Goal: Task Accomplishment & Management: Use online tool/utility

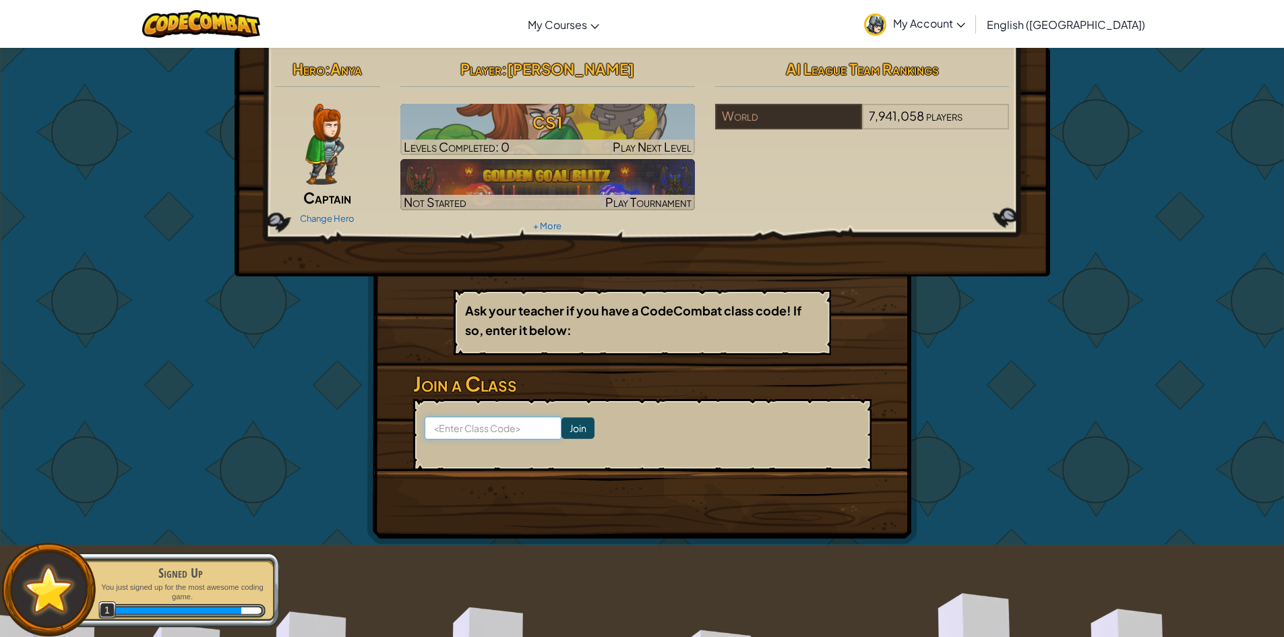
click at [490, 425] on input at bounding box center [493, 428] width 137 height 23
paste input "WaterDeepShop"
type input "WaterDeepShop"
click input "Join" at bounding box center [577, 428] width 33 height 22
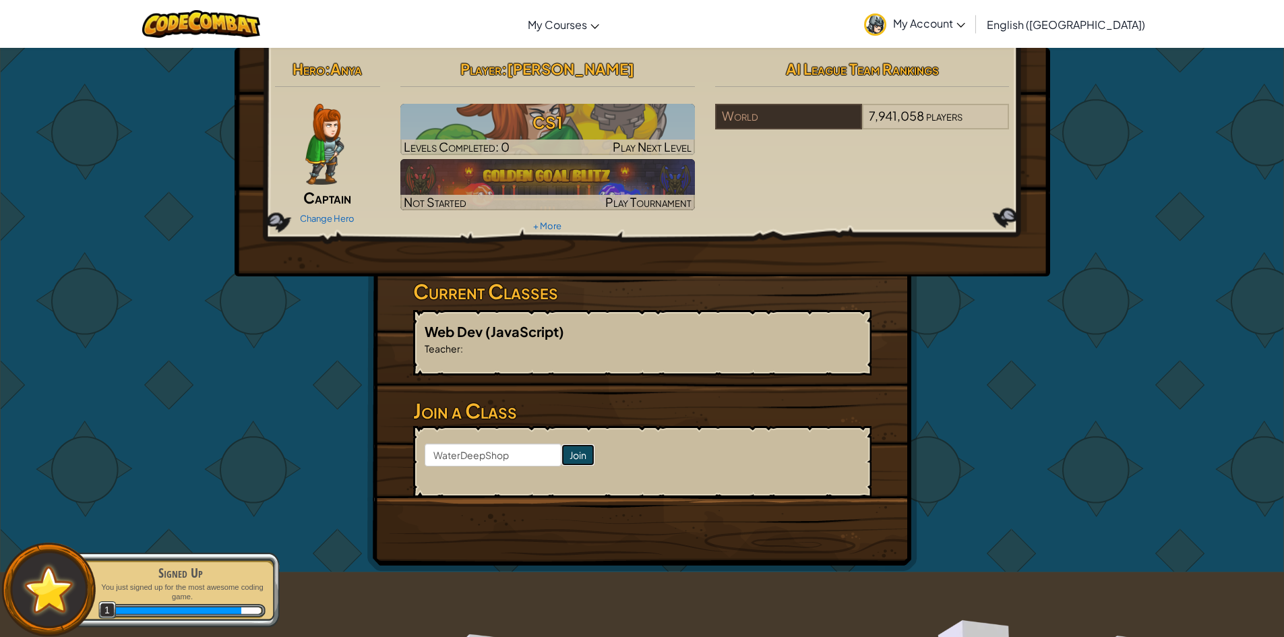
click at [561, 454] on input "Join" at bounding box center [577, 455] width 33 height 22
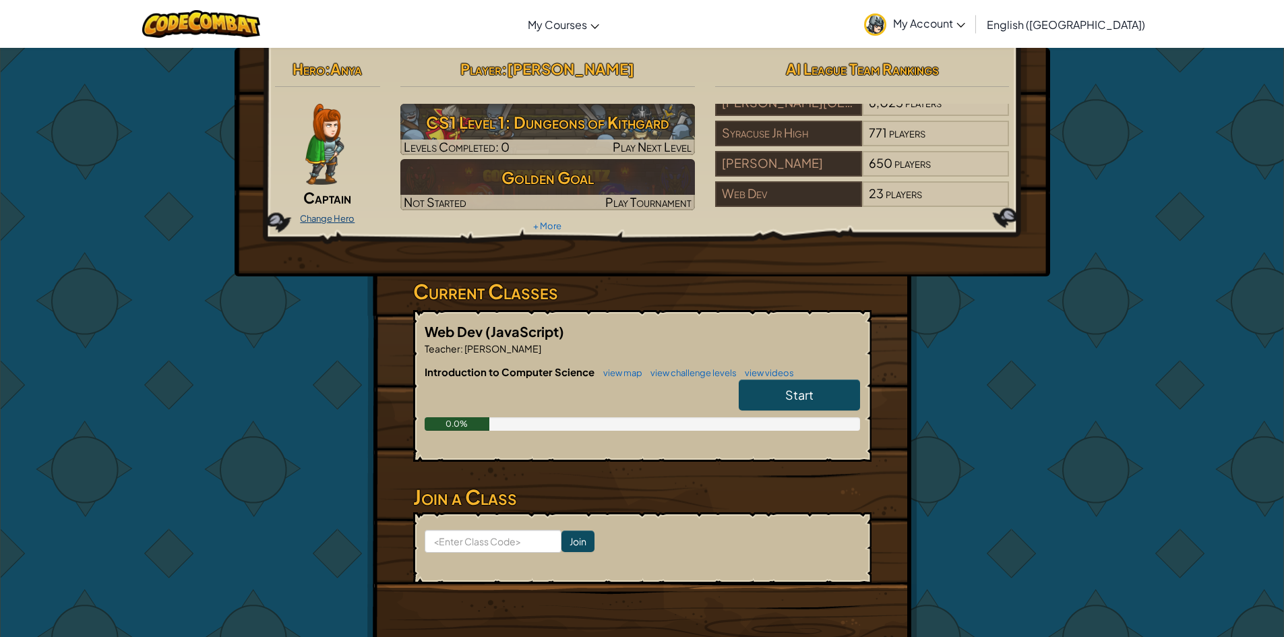
click at [324, 218] on link "Change Hero" at bounding box center [327, 218] width 55 height 11
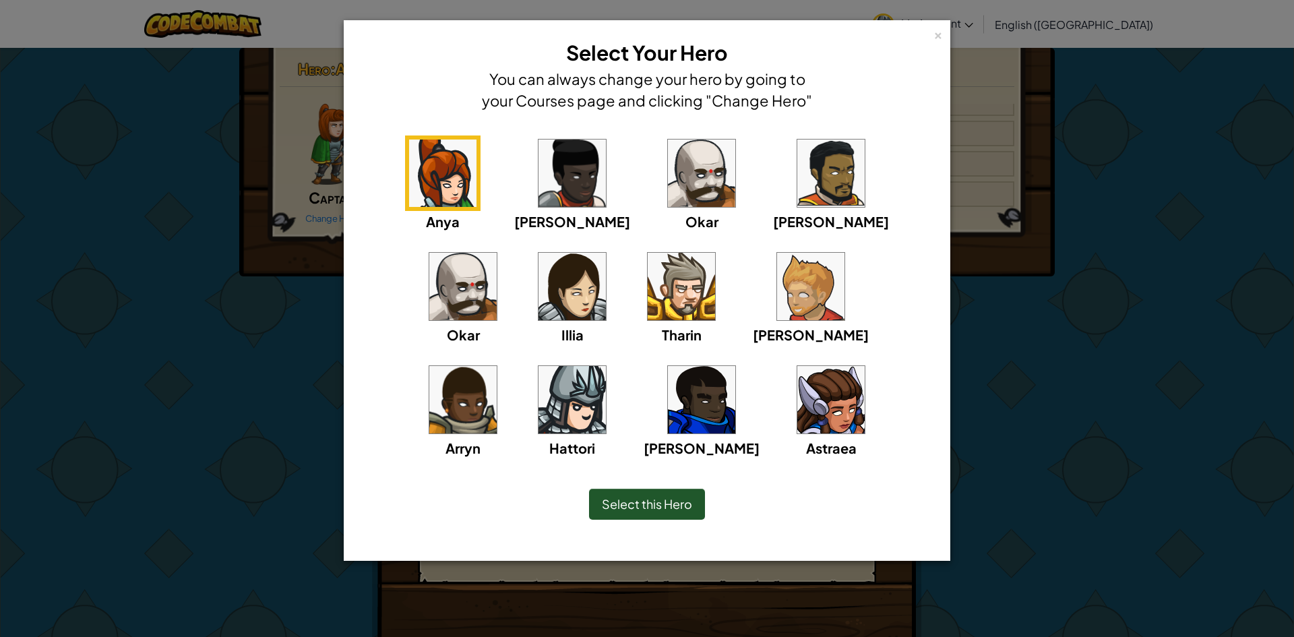
click at [606, 366] on img at bounding box center [572, 399] width 67 height 67
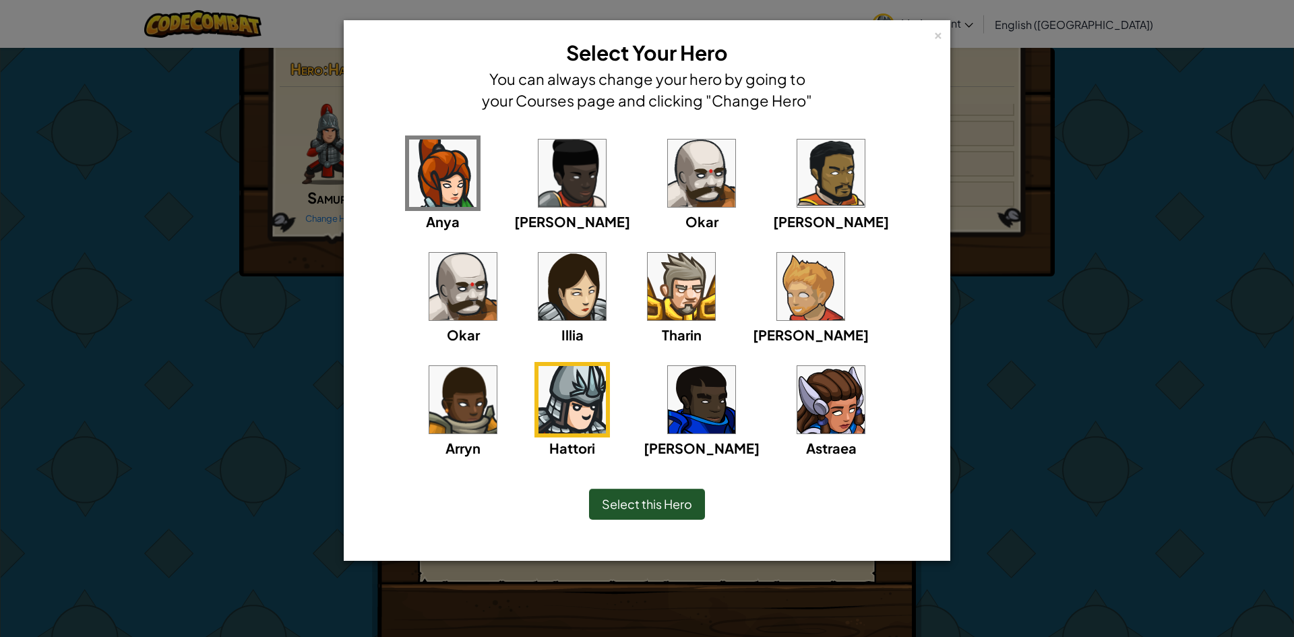
click at [636, 516] on div "Select this Hero" at bounding box center [647, 504] width 116 height 31
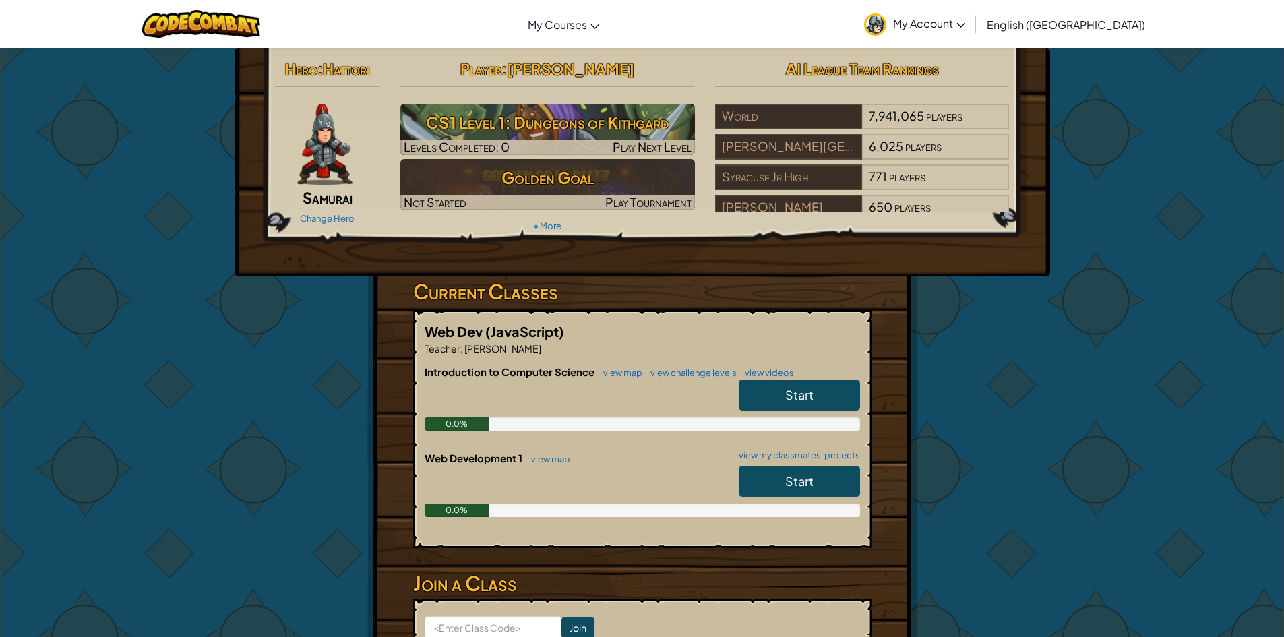
scroll to position [135, 0]
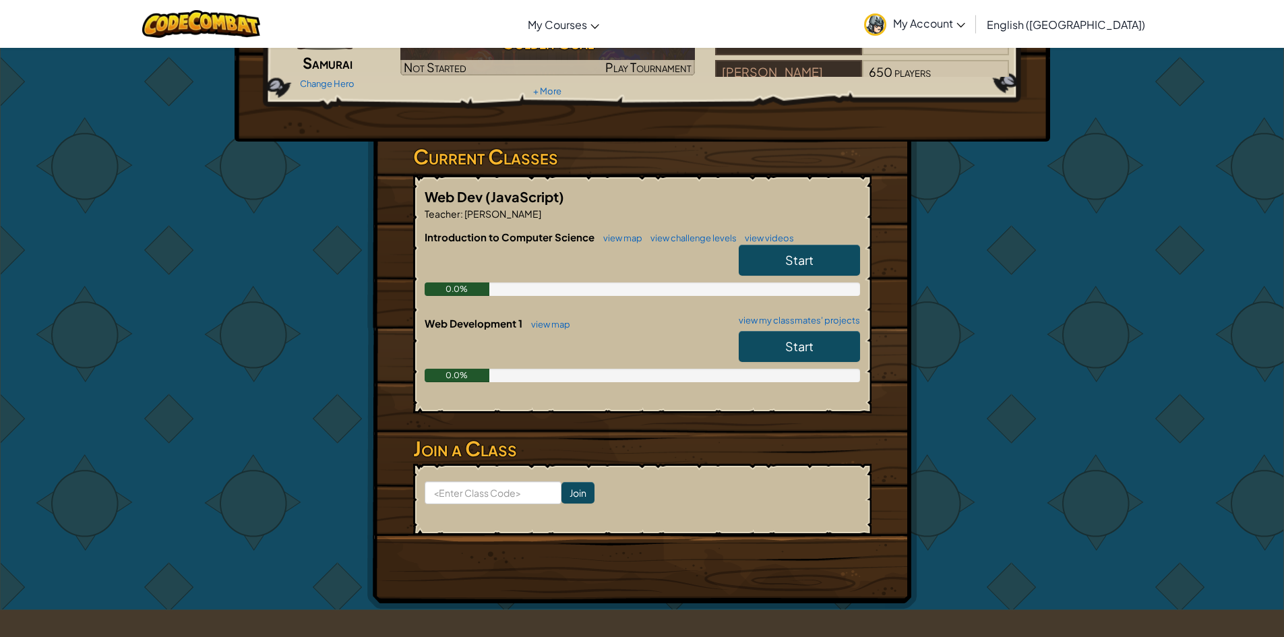
click at [781, 338] on link "Start" at bounding box center [799, 346] width 121 height 31
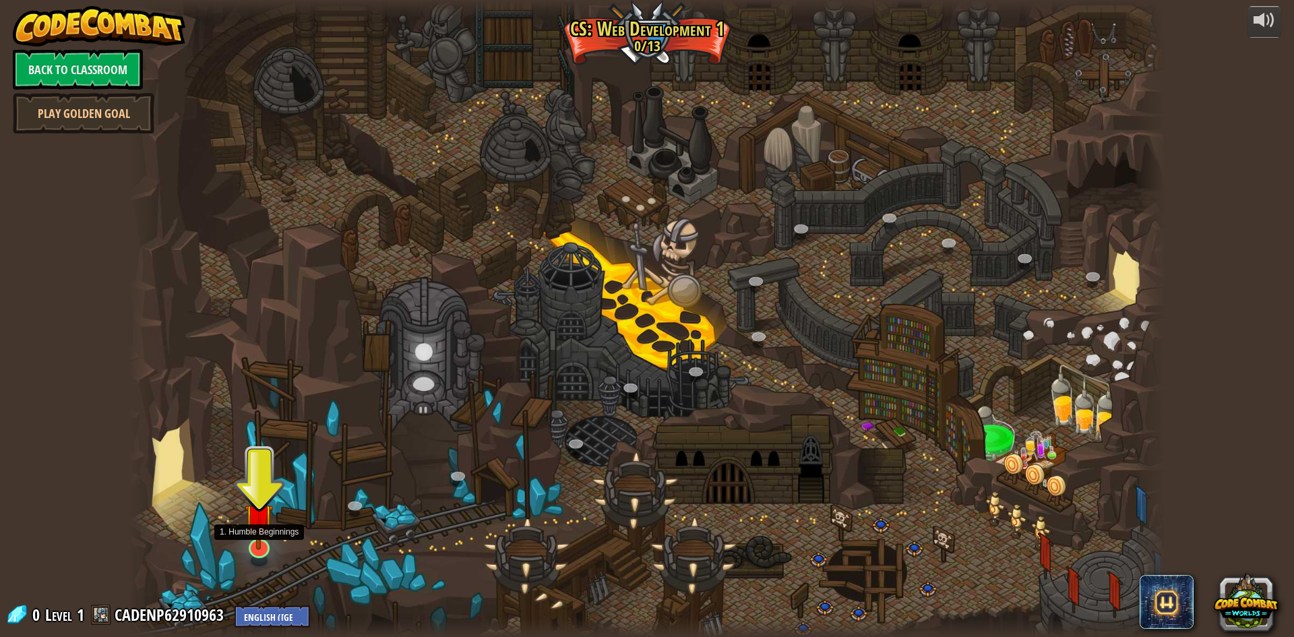
click at [262, 540] on img at bounding box center [259, 517] width 28 height 65
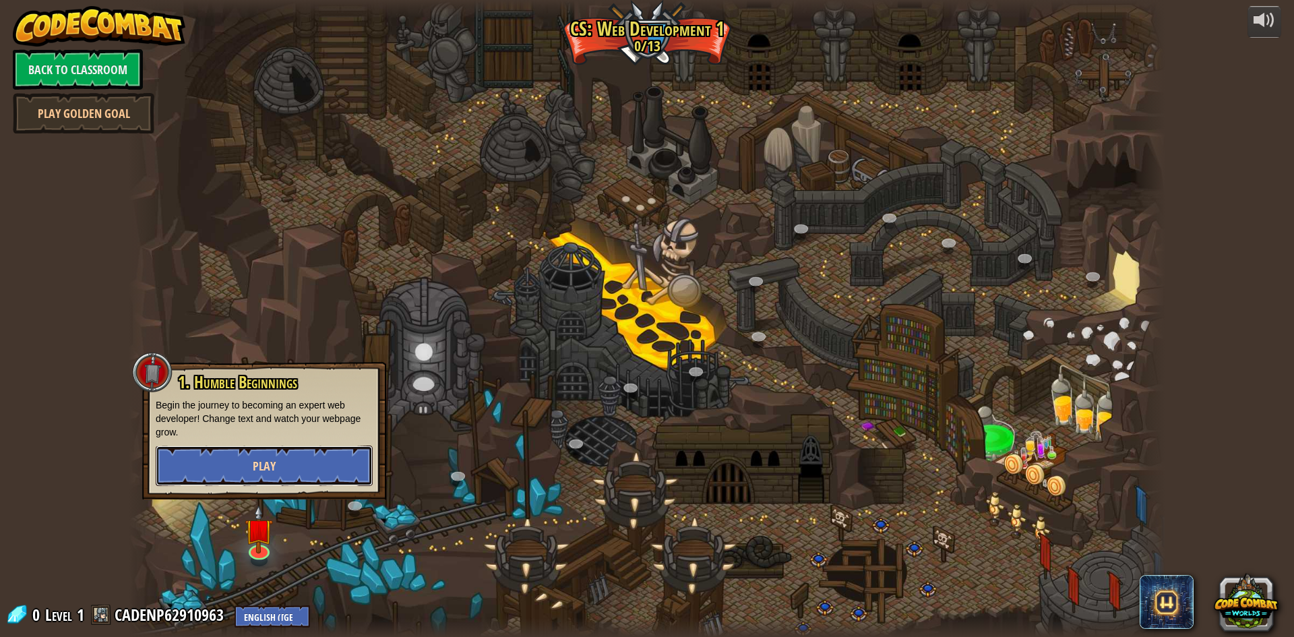
click at [268, 471] on span "Play" at bounding box center [264, 466] width 23 height 17
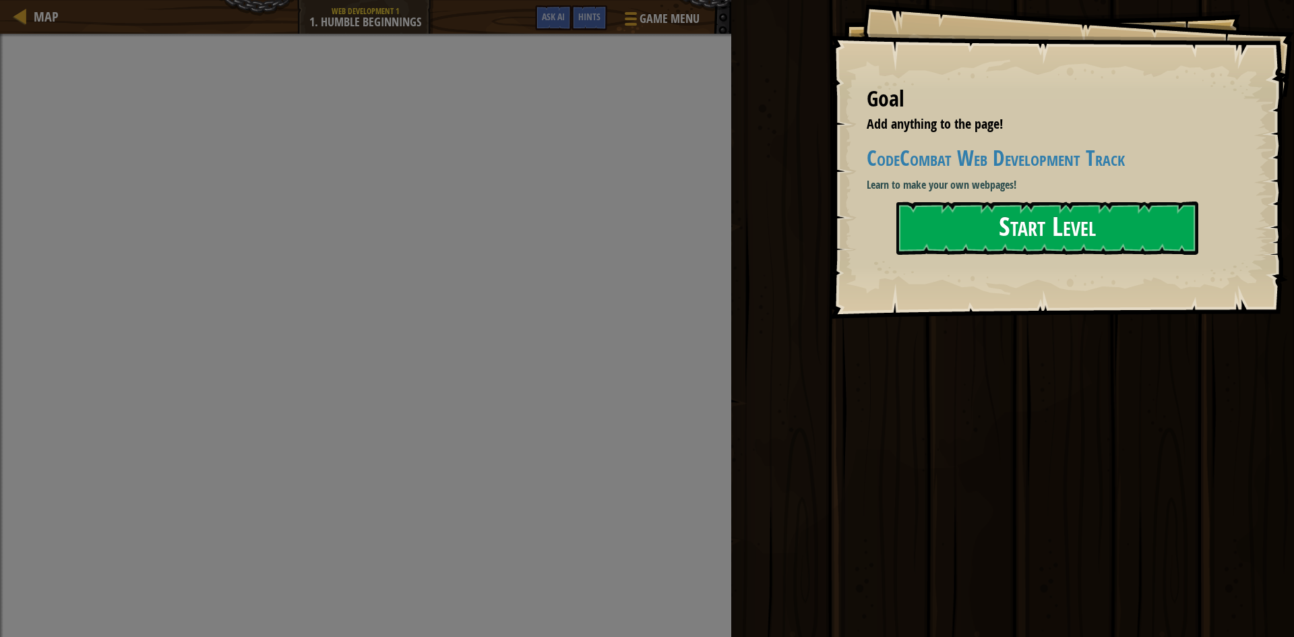
click at [928, 224] on button "Start Level" at bounding box center [1048, 228] width 302 height 53
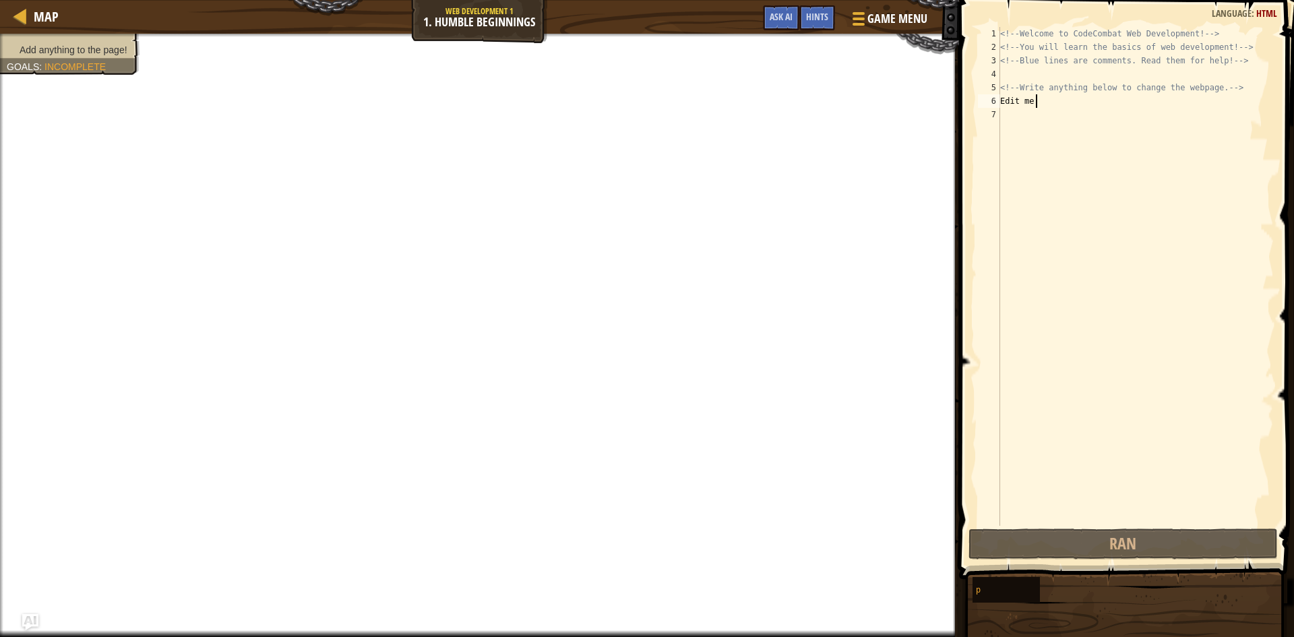
click at [1037, 103] on div "<!-- Welcome to CodeCombat Web Development! --> <!-- You will learn the basics …" at bounding box center [1136, 290] width 276 height 526
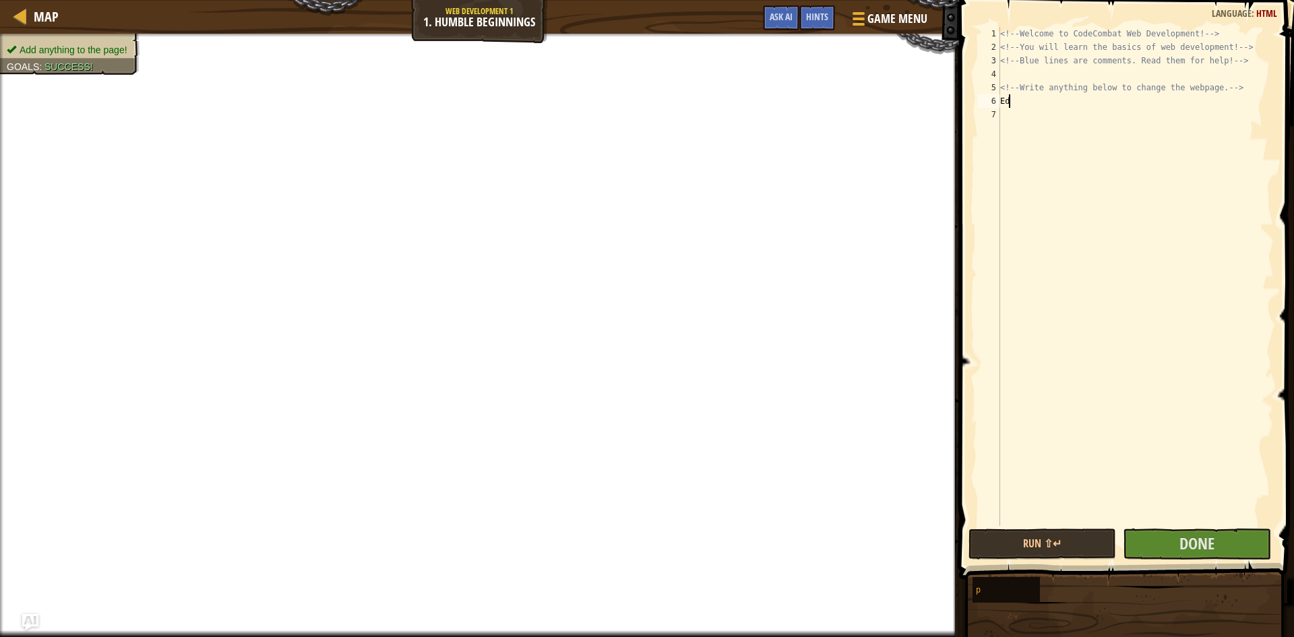
type textarea "E"
click at [1213, 544] on span "Done" at bounding box center [1197, 544] width 35 height 22
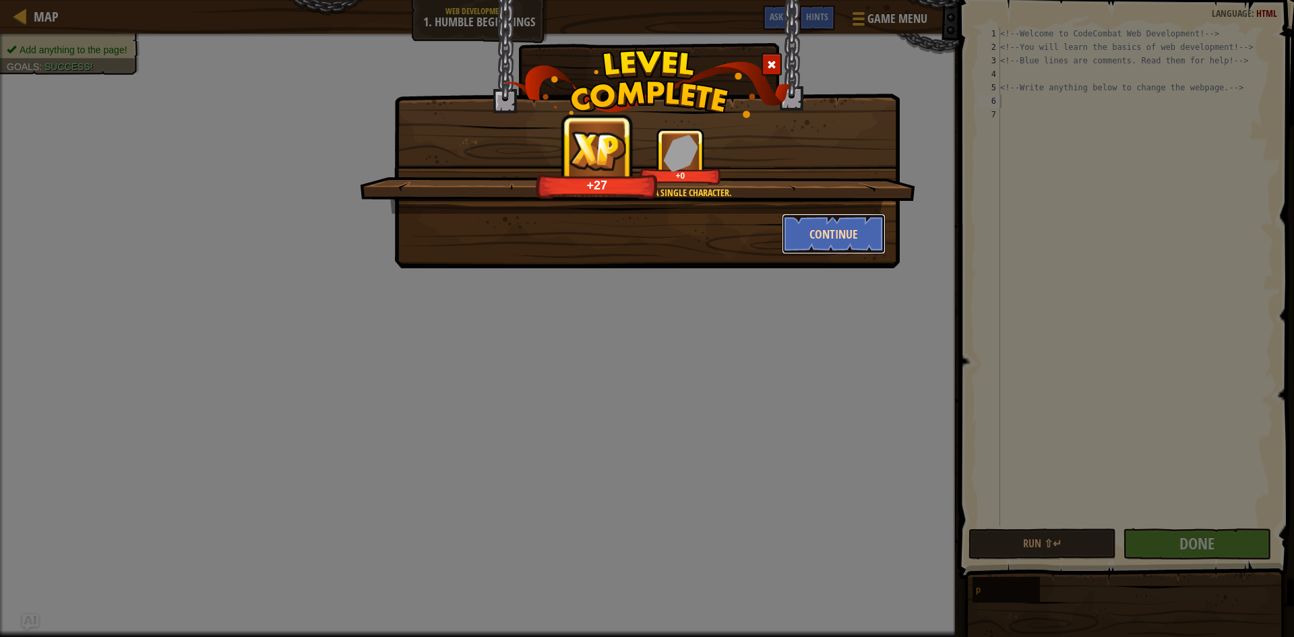
click at [849, 234] on button "Continue" at bounding box center [834, 234] width 104 height 40
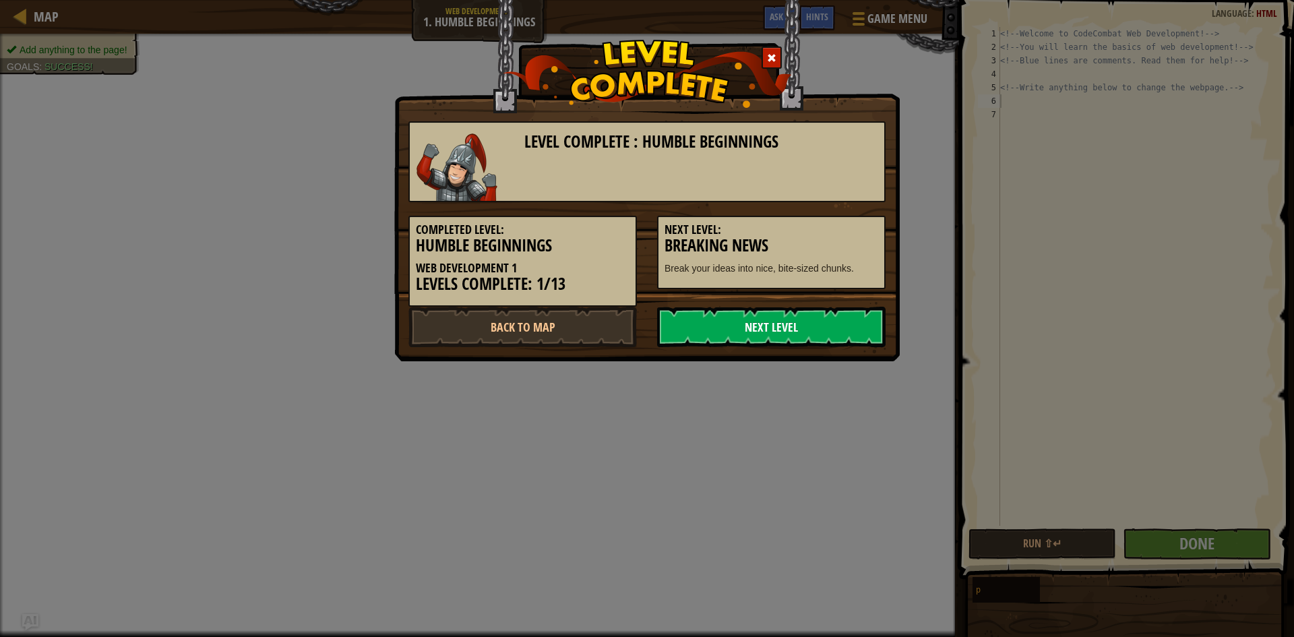
click at [799, 317] on link "Next Level" at bounding box center [771, 327] width 229 height 40
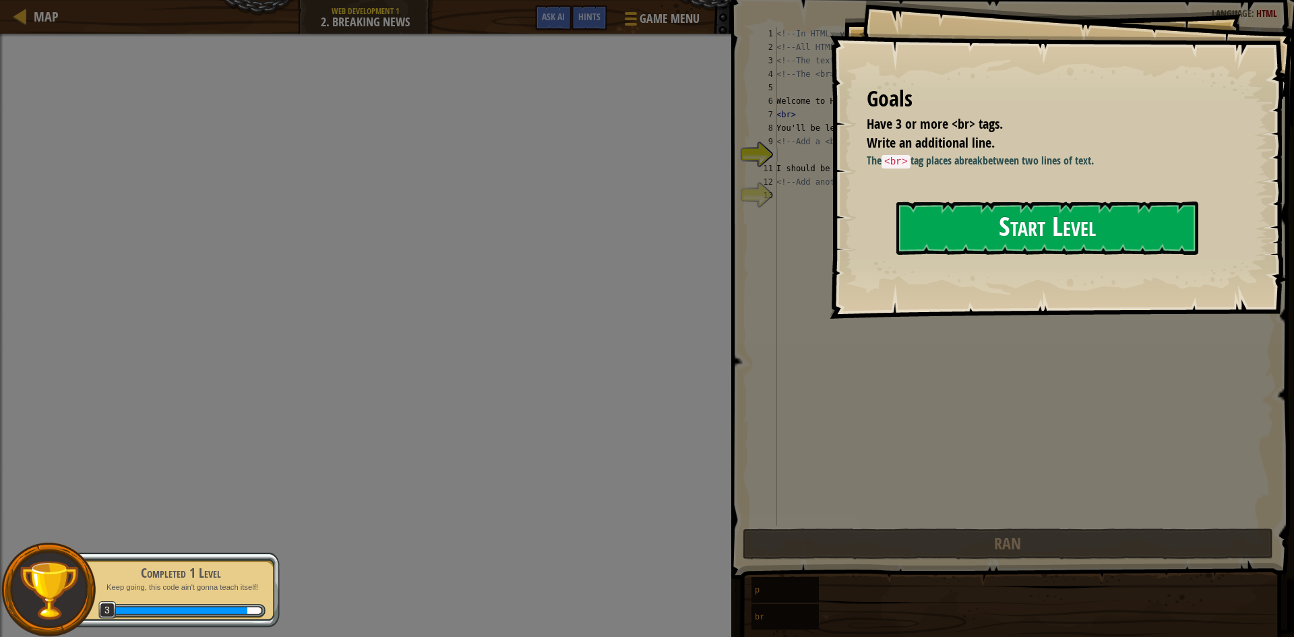
click at [936, 223] on button "Start Level" at bounding box center [1048, 228] width 302 height 53
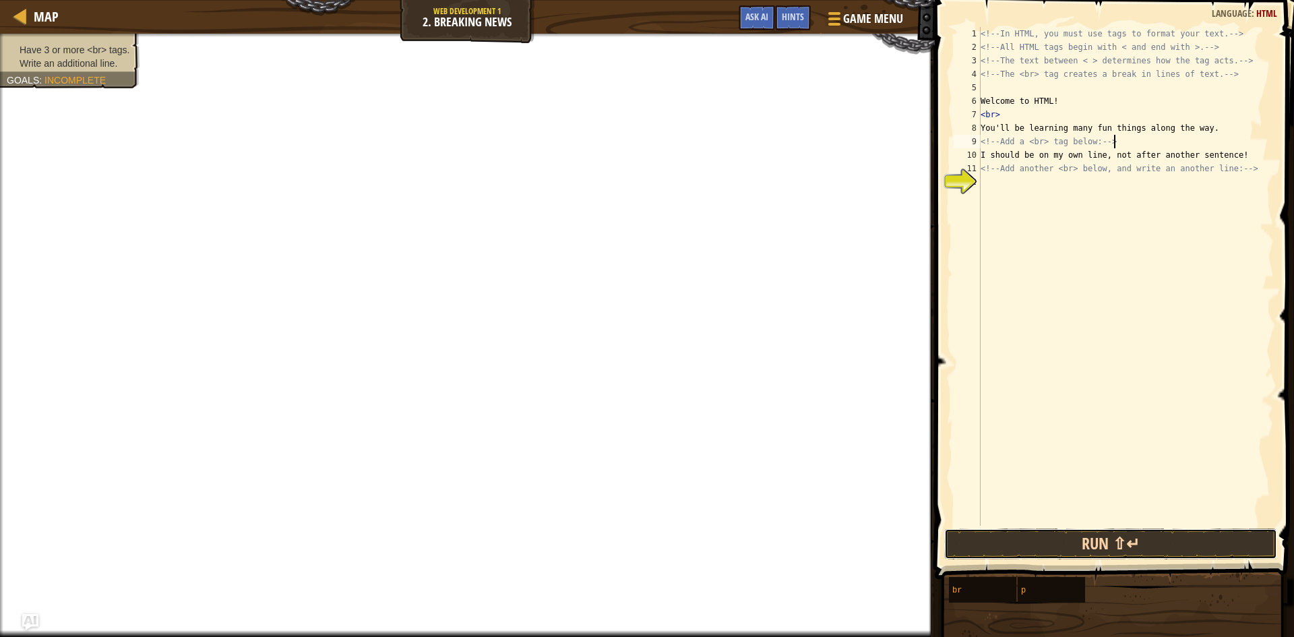
click at [1099, 541] on button "Run ⇧↵" at bounding box center [1110, 543] width 333 height 31
type textarea "<!-- Add a <br> tag belowwwww"
click at [1105, 539] on button "Run ⇧↵" at bounding box center [1110, 543] width 333 height 31
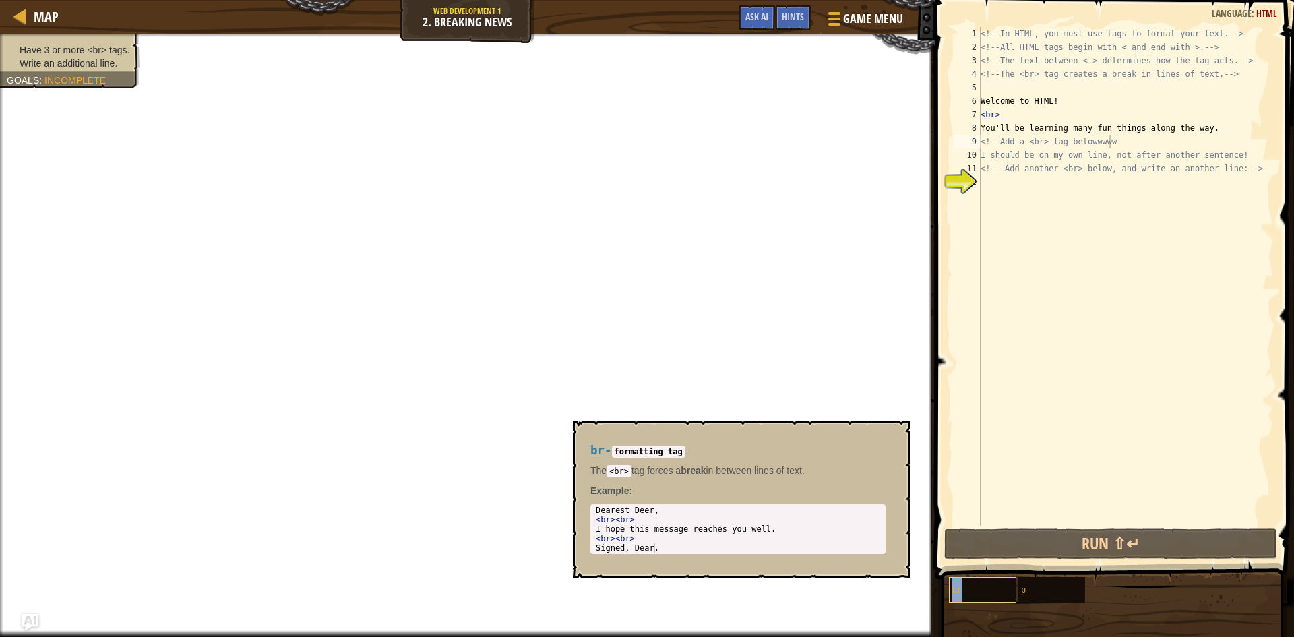
click at [997, 586] on div "br" at bounding box center [1013, 590] width 129 height 26
click at [1037, 580] on div "p" at bounding box center [1082, 590] width 129 height 26
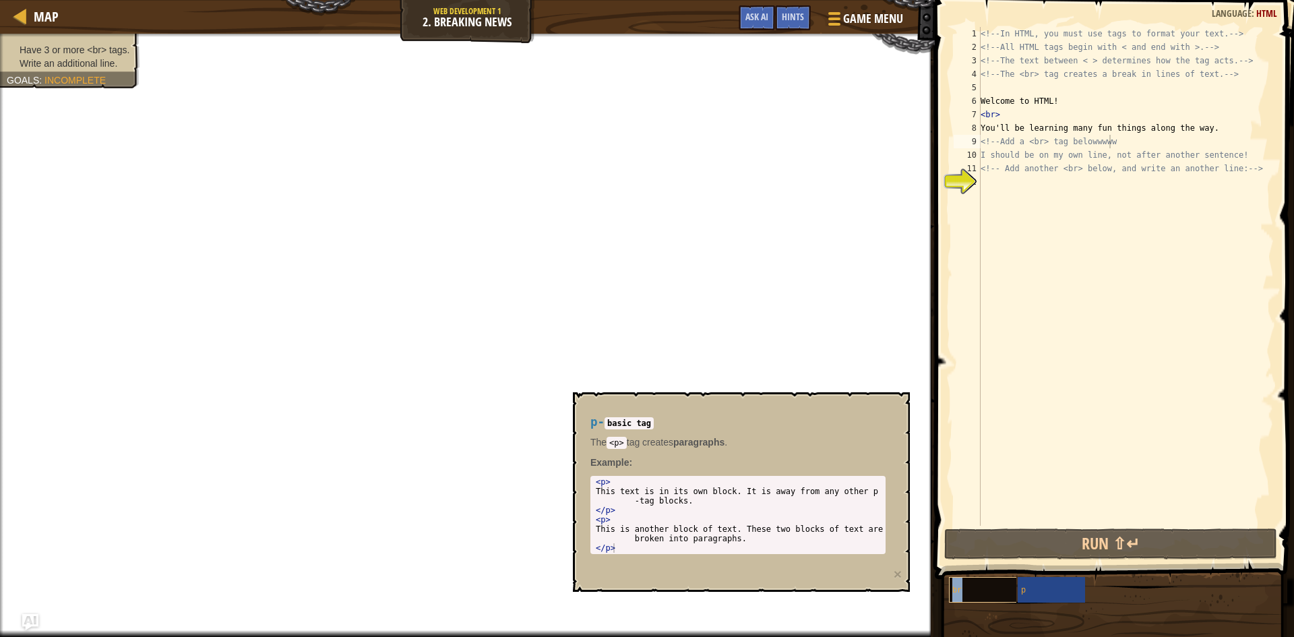
click at [988, 584] on div "br" at bounding box center [1013, 590] width 129 height 26
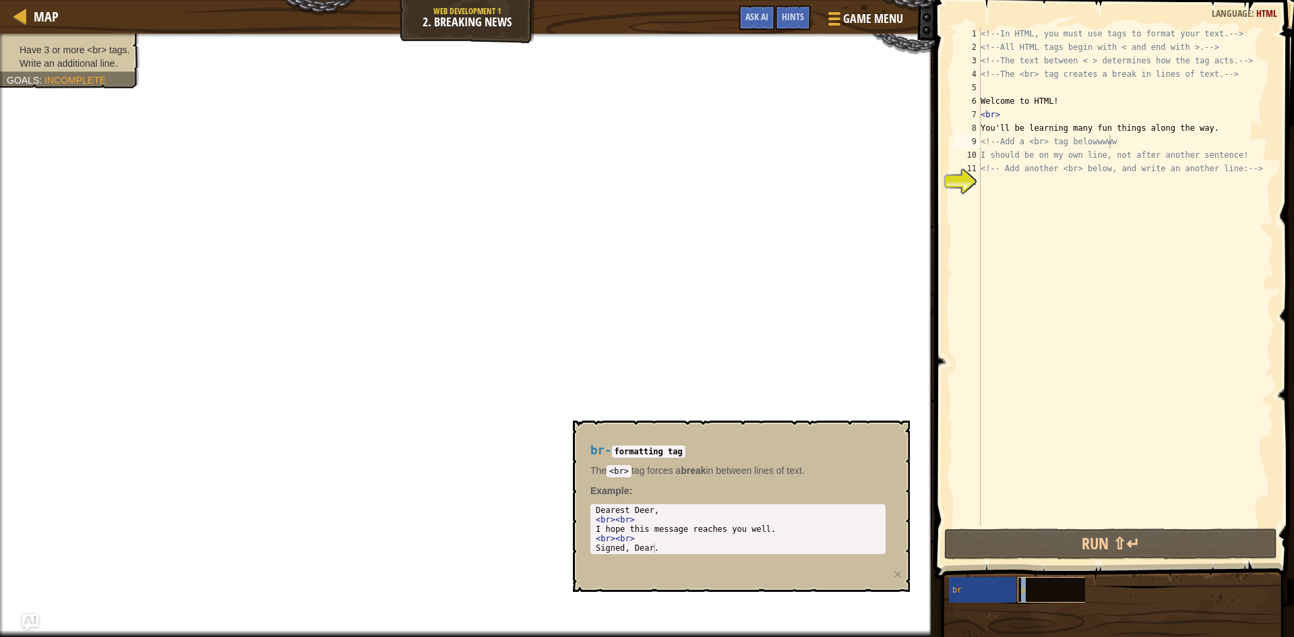
click at [1036, 577] on div "p" at bounding box center [1082, 590] width 129 height 26
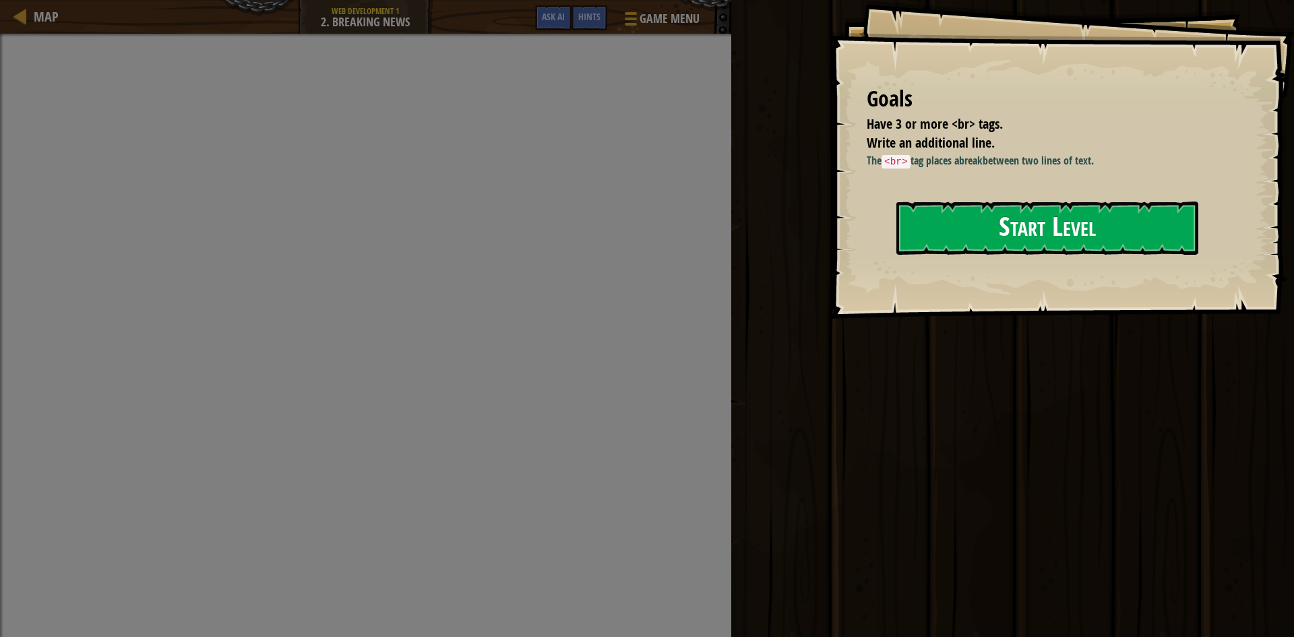
click at [1042, 226] on button "Start Level" at bounding box center [1048, 228] width 302 height 53
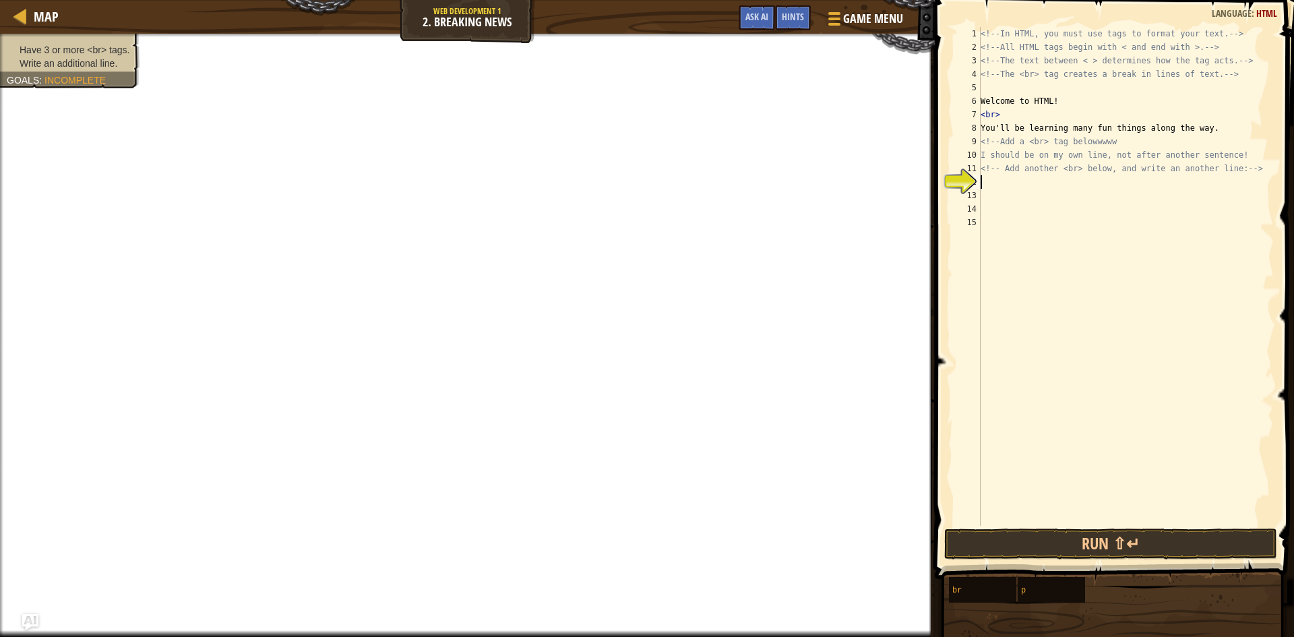
click at [987, 181] on div "<!-- In HTML, you must use tags to format your text. --> <!-- All HTML tags beg…" at bounding box center [1126, 290] width 296 height 526
click at [1120, 142] on div "<!-- In HTML, you must use tags to format your text. --> <!-- All HTML tags beg…" at bounding box center [1126, 290] width 296 height 526
type textarea "<!-- Add a <br> tag belowwwww"
click at [1004, 179] on div "<!-- In HTML, you must use tags to format your text. --> <!-- All HTML tags beg…" at bounding box center [1126, 290] width 296 height 526
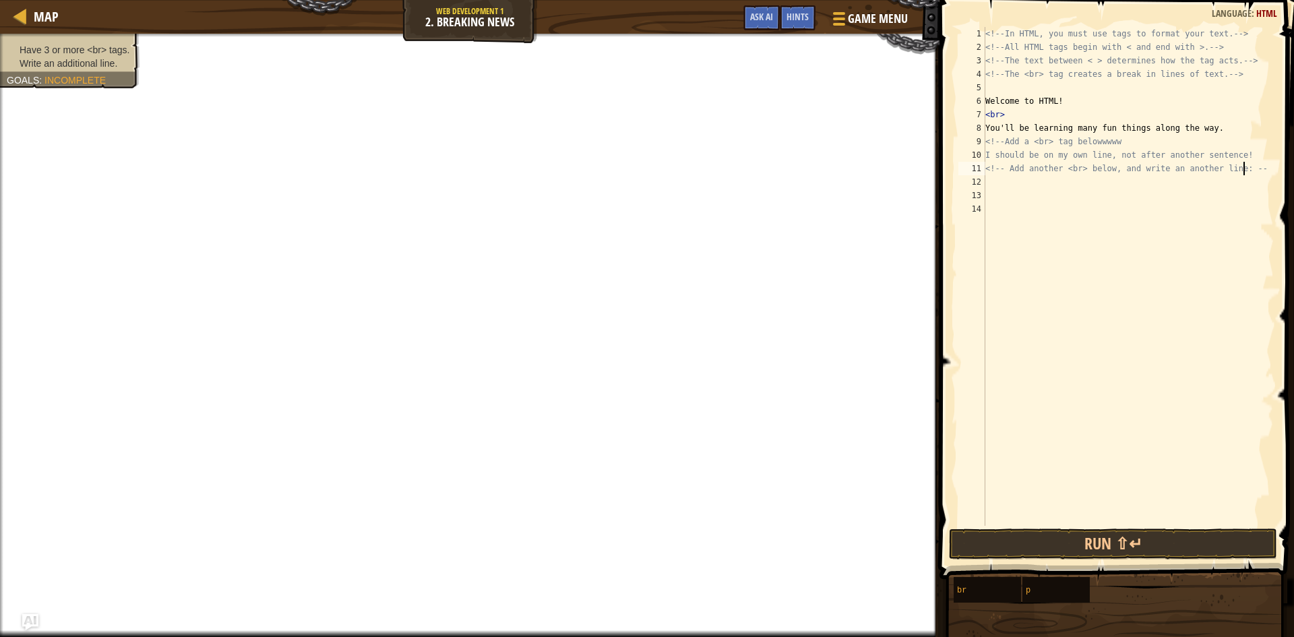
type textarea "<!-- Add another <br> below, and write an another line: -->"
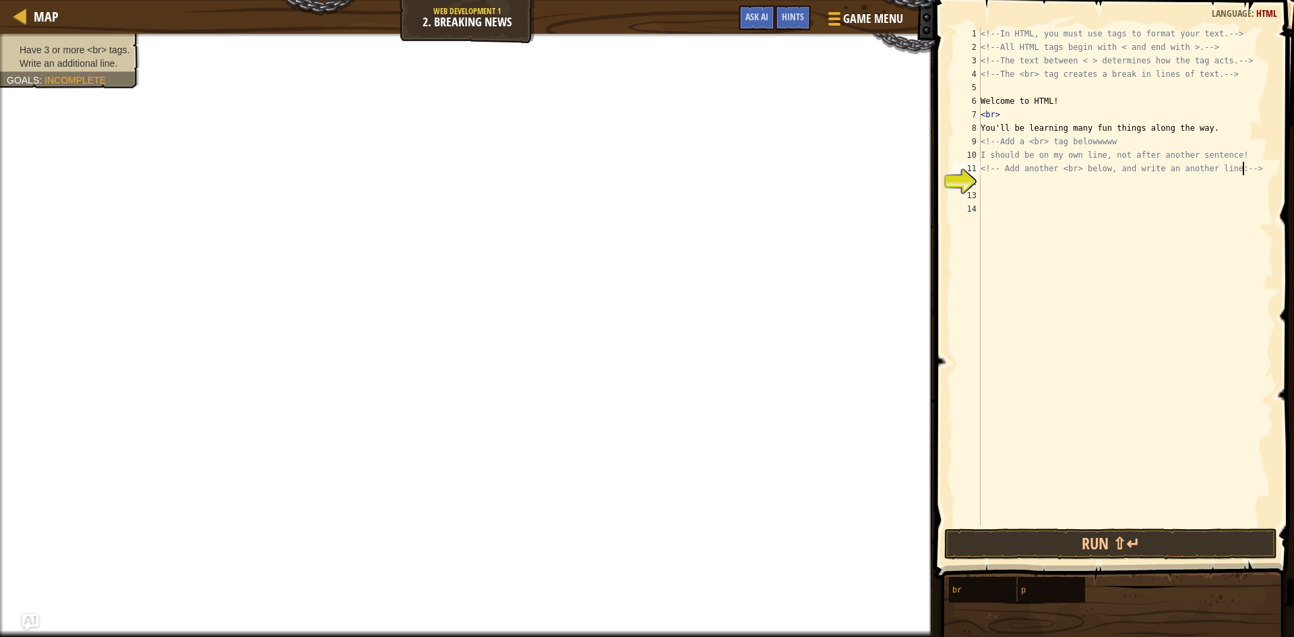
click at [1008, 182] on div "<!-- In HTML, you must use tags to format your text. --> <!-- All HTML tags beg…" at bounding box center [1126, 290] width 296 height 526
type textarea "<!-- Add another <br> below, and write an another line: -->"
click at [1008, 200] on div "<!-- In HTML, you must use tags to format your text. --> <!-- All HTML tags beg…" at bounding box center [1126, 290] width 296 height 526
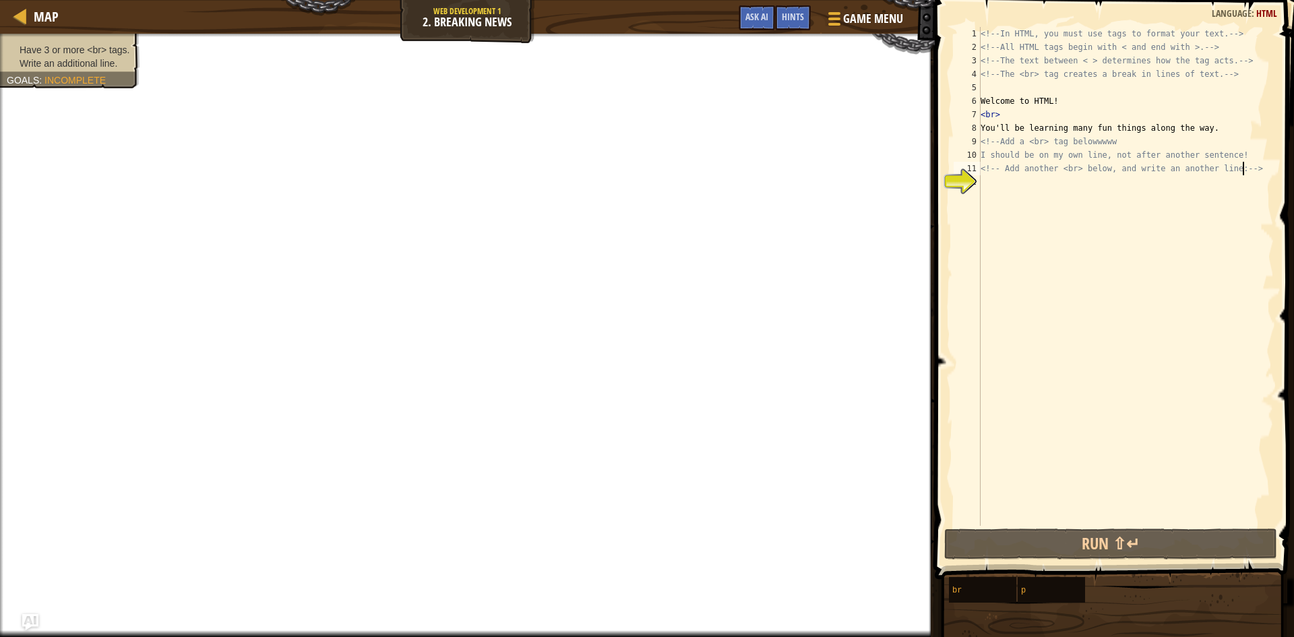
type textarea "<!-- Add another <br> below, and write an another line: -->"
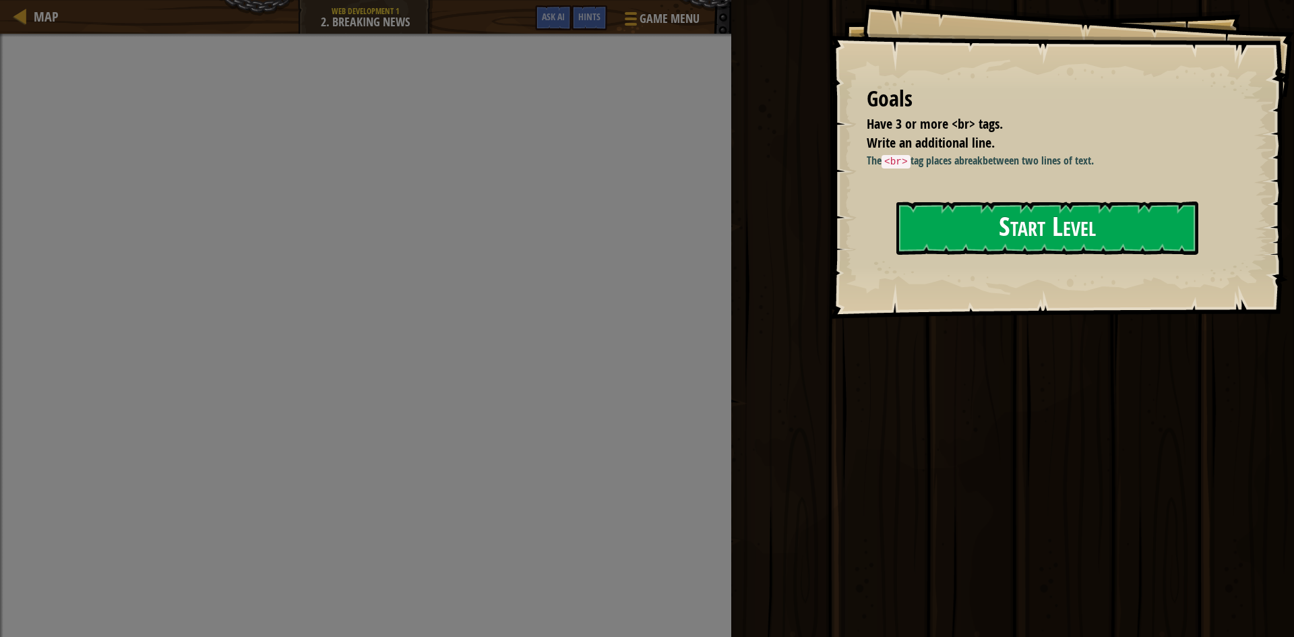
click at [1118, 240] on button "Start Level" at bounding box center [1048, 228] width 302 height 53
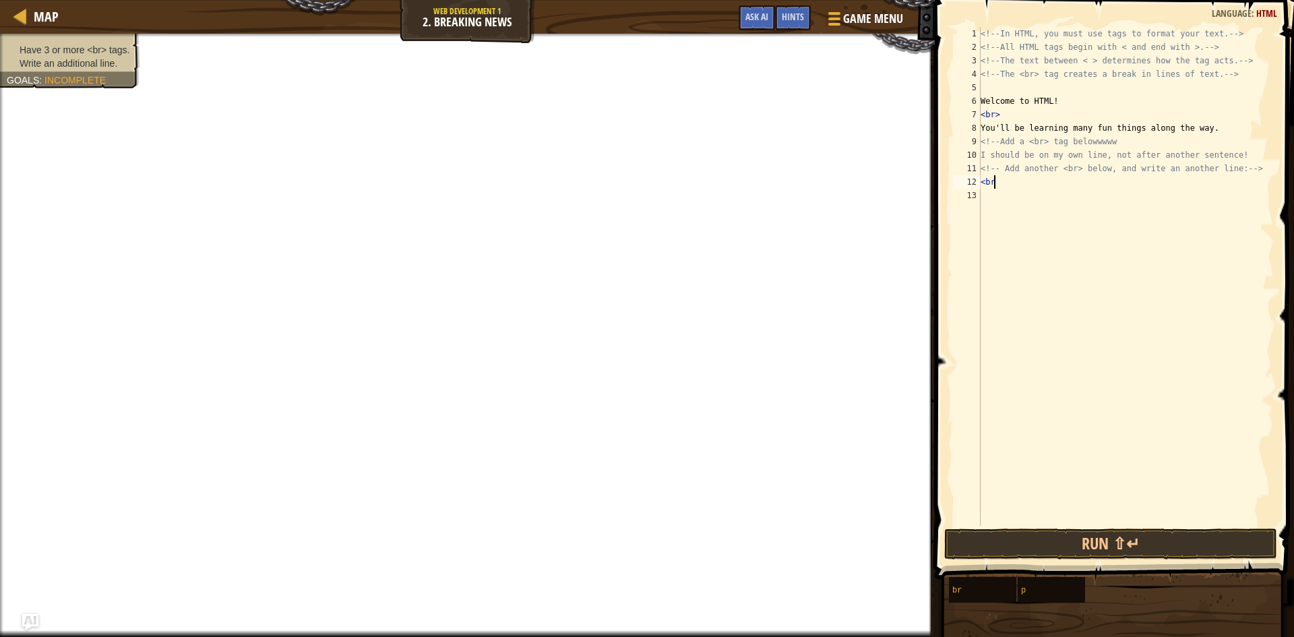
scroll to position [6, 1]
type textarea "<br>"
click at [1141, 542] on button "Run ⇧↵" at bounding box center [1110, 543] width 333 height 31
click at [1131, 539] on button "Run ⇧↵" at bounding box center [1110, 543] width 333 height 31
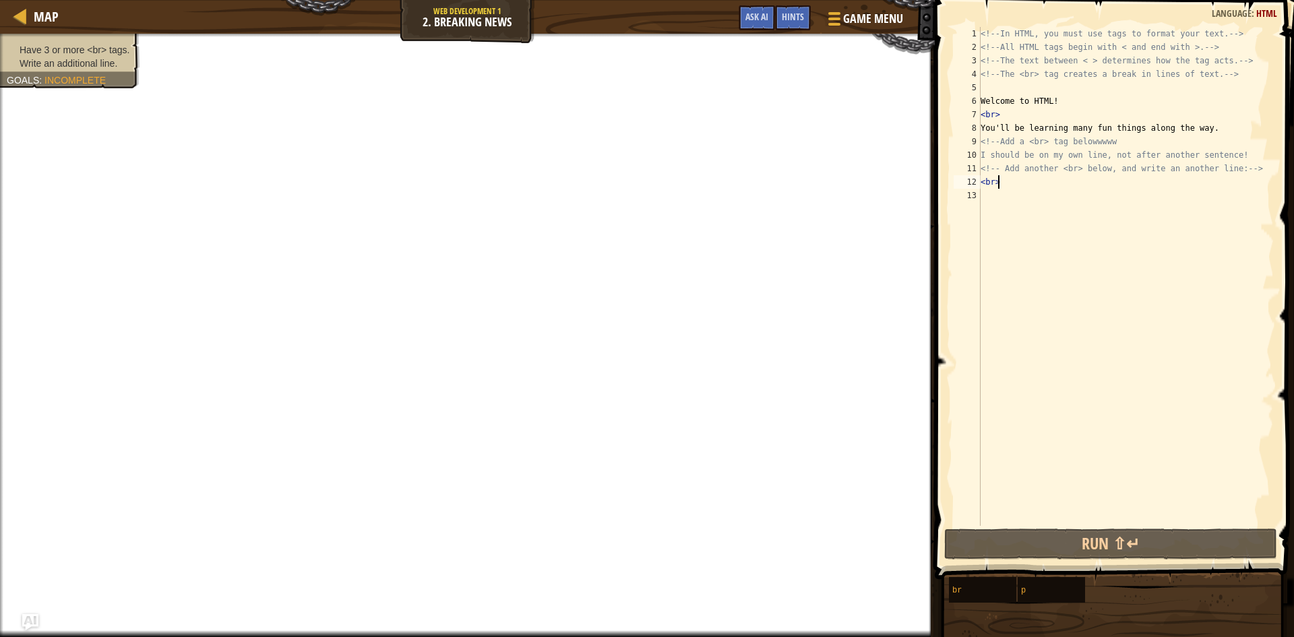
scroll to position [6, 0]
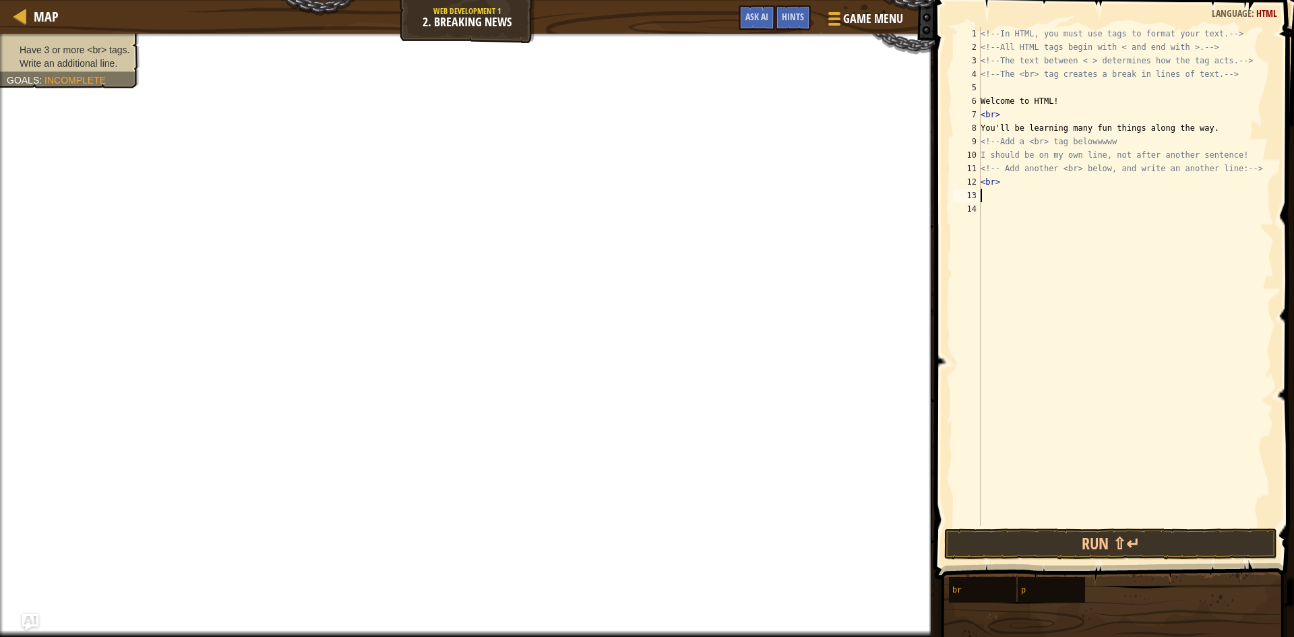
type textarea "<br>"
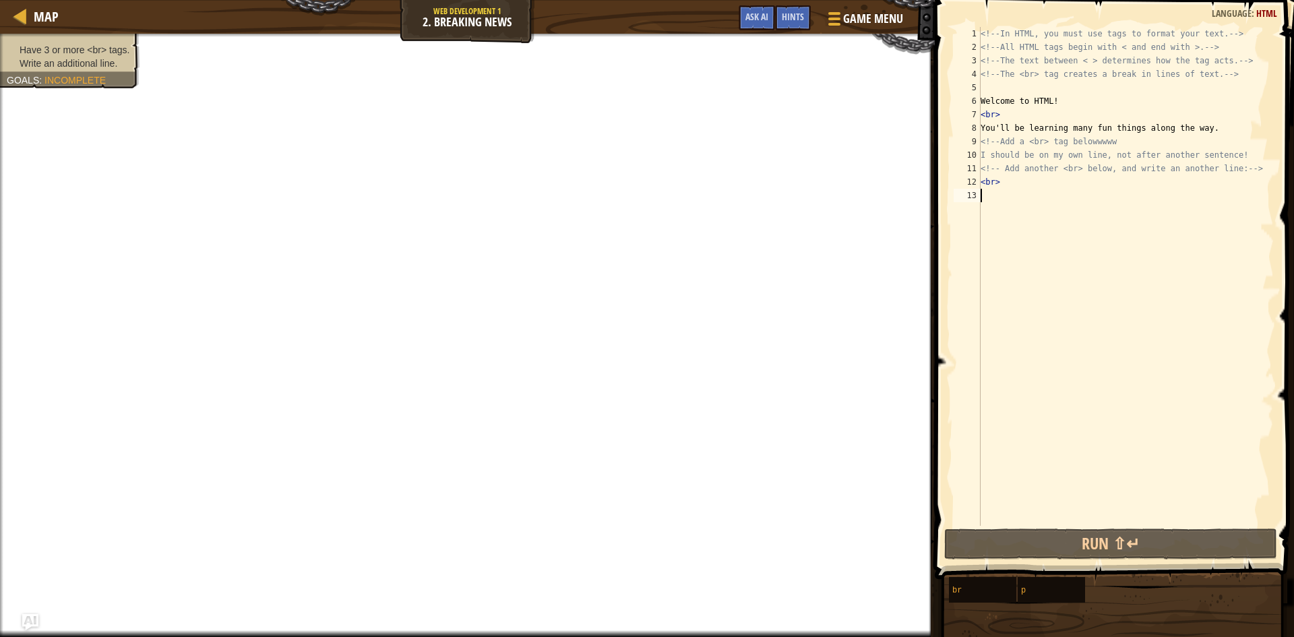
click at [1032, 206] on div "<!-- In HTML, you must use tags to format your text. --> <!-- All HTML tags beg…" at bounding box center [1126, 290] width 296 height 526
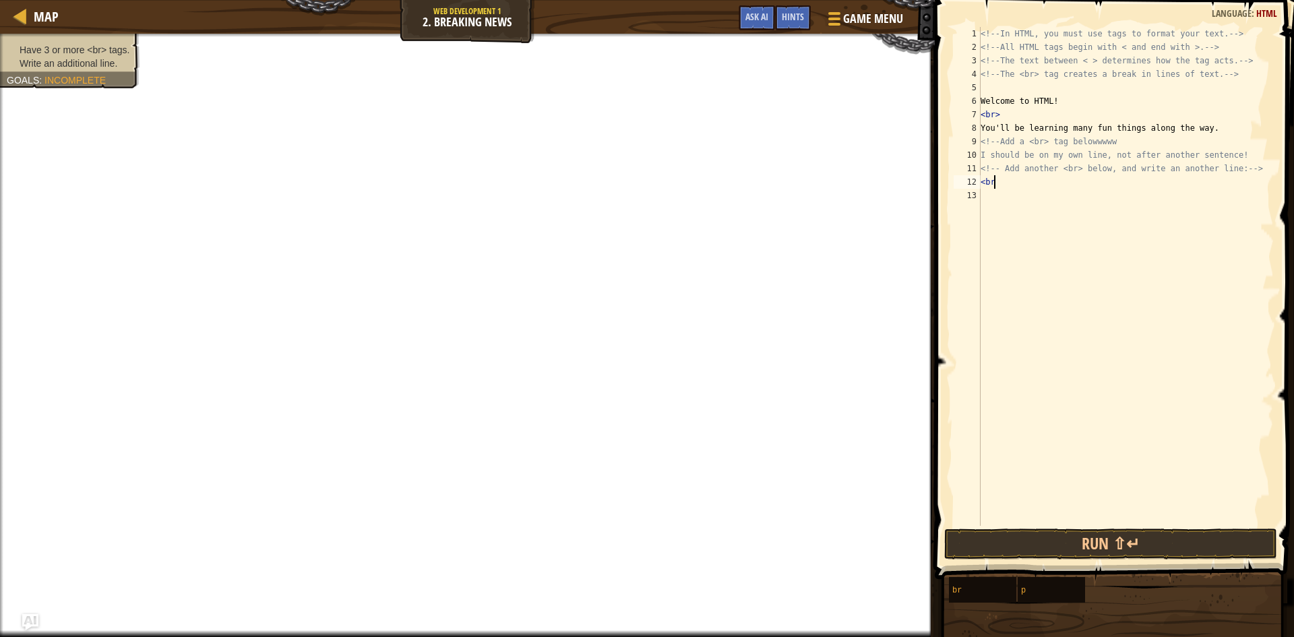
scroll to position [6, 1]
click at [1114, 543] on button "Run ⇧↵" at bounding box center [1110, 543] width 333 height 31
click at [1113, 543] on button "Run ⇧↵" at bounding box center [1110, 543] width 333 height 31
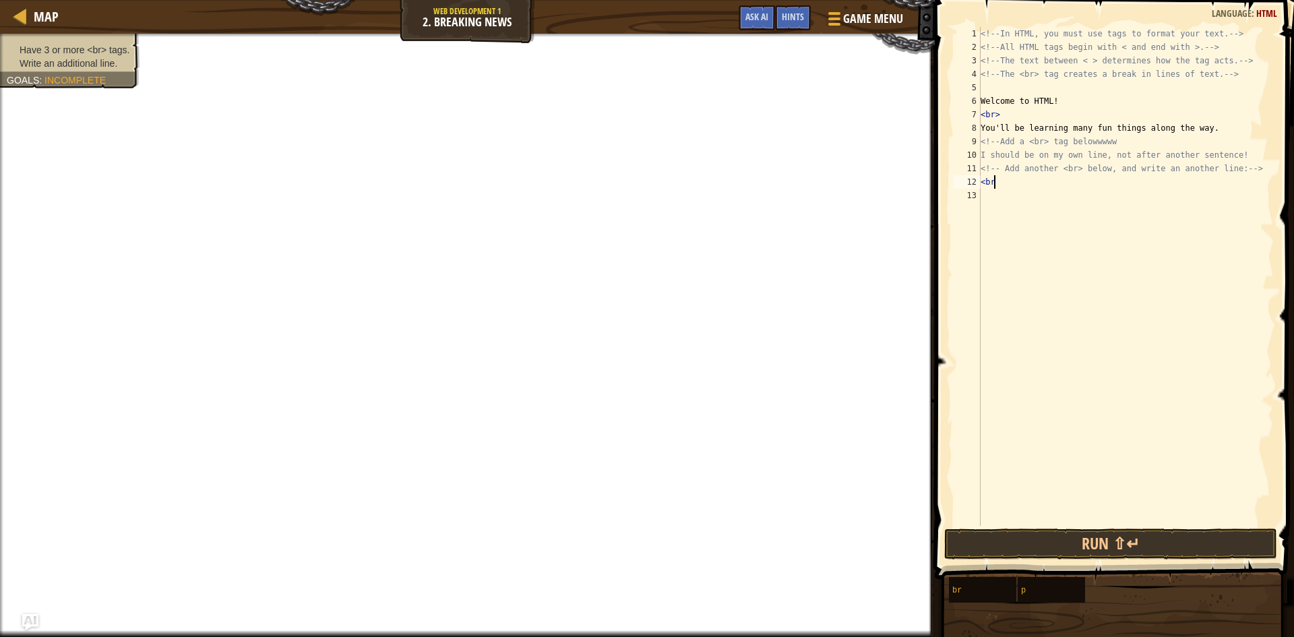
scroll to position [6, 0]
type textarea "<"
type textarea "h"
click at [982, 153] on div "<!-- In HTML, you must use tags to format your text. --> <!-- All HTML tags beg…" at bounding box center [1126, 290] width 296 height 526
type textarea "I should be on my own line, not after another sentence!"
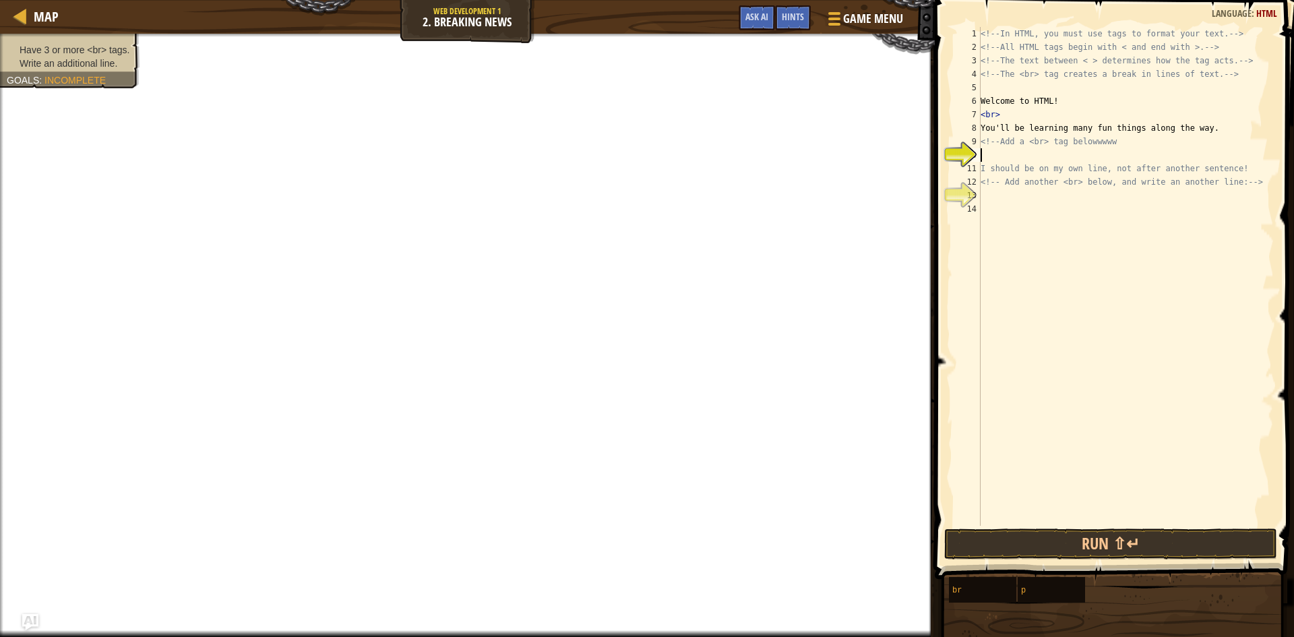
click at [982, 154] on div "<!-- In HTML, you must use tags to format your text. --> <!-- All HTML tags beg…" at bounding box center [1126, 290] width 296 height 526
type textarea "<br>"
click at [1000, 191] on div "<!-- In HTML, you must use tags to format your text. --> <!-- All HTML tags beg…" at bounding box center [1126, 290] width 296 height 526
click at [1134, 543] on button "Run ⇧↵" at bounding box center [1110, 543] width 333 height 31
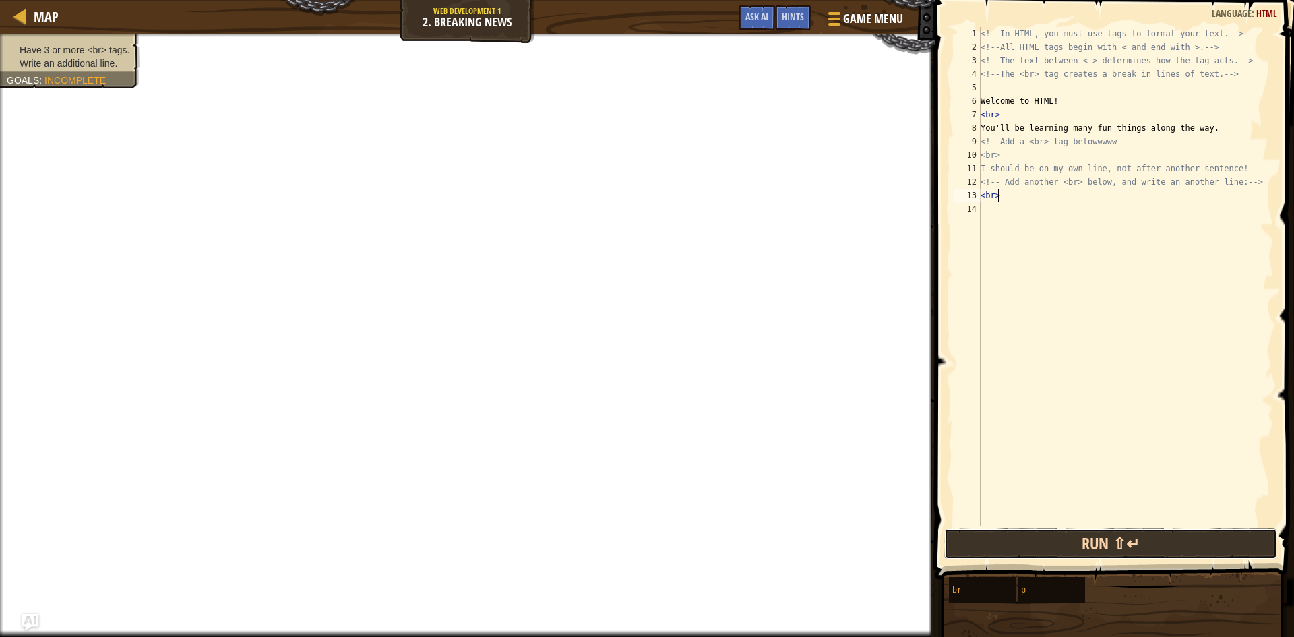
click at [1134, 543] on button "Run ⇧↵" at bounding box center [1110, 543] width 333 height 31
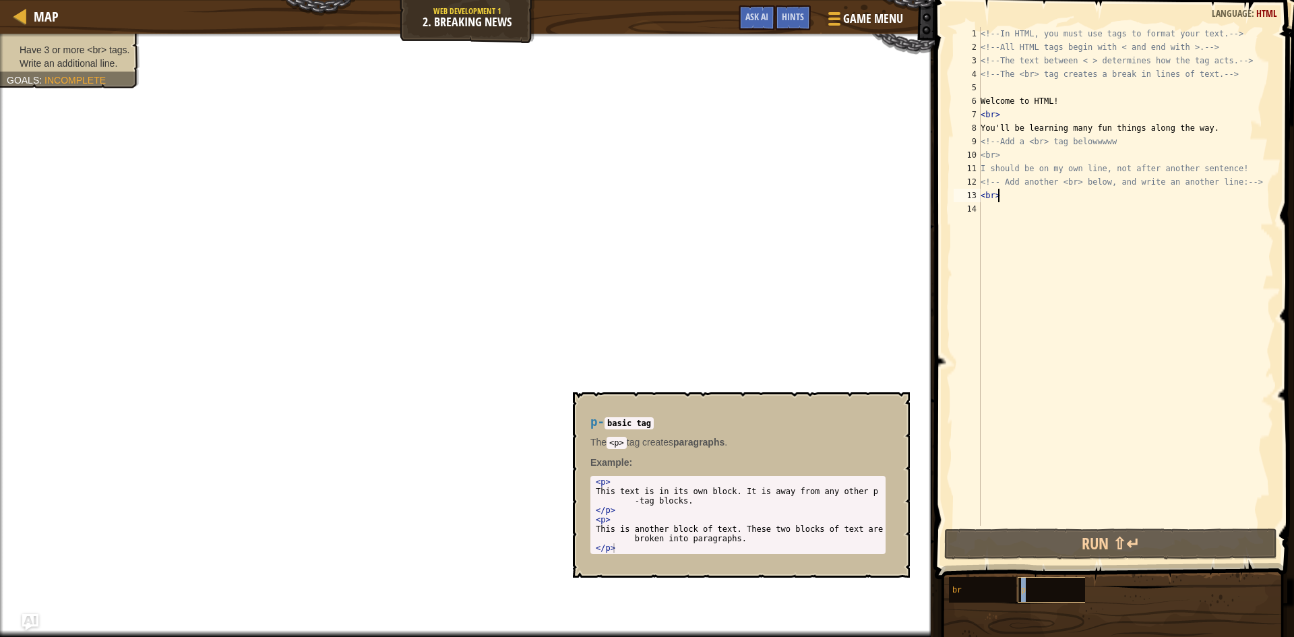
click at [1058, 589] on div "p" at bounding box center [1082, 590] width 129 height 26
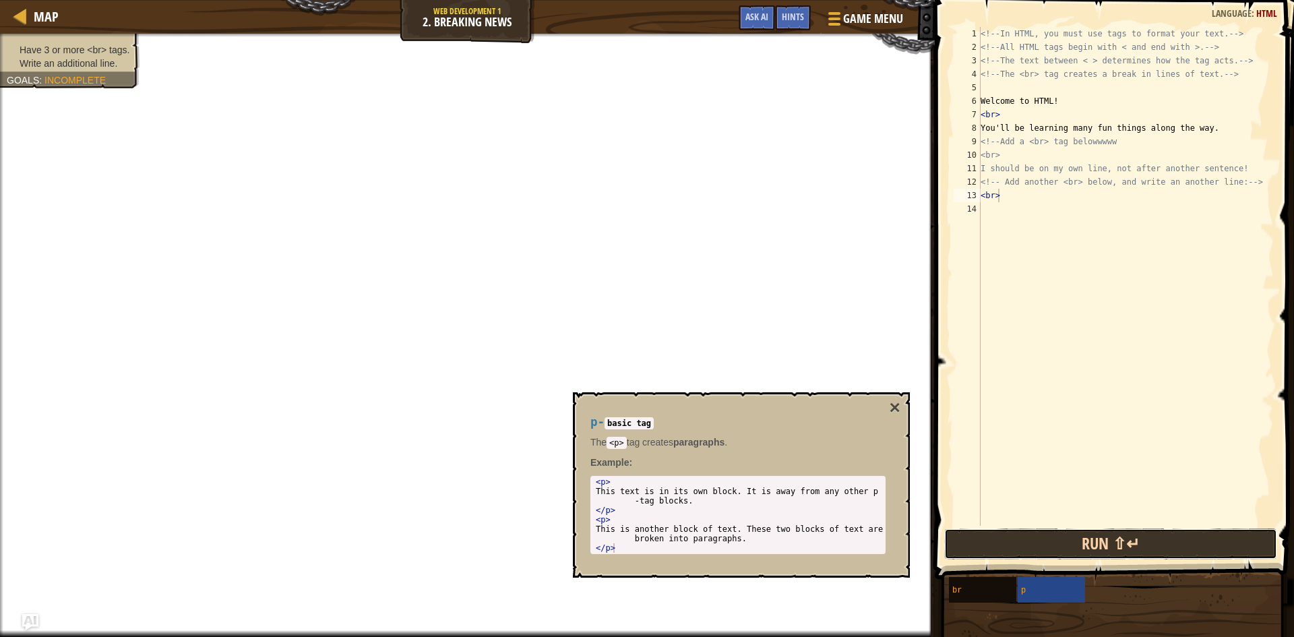
click at [1081, 544] on button "Run ⇧↵" at bounding box center [1110, 543] width 333 height 31
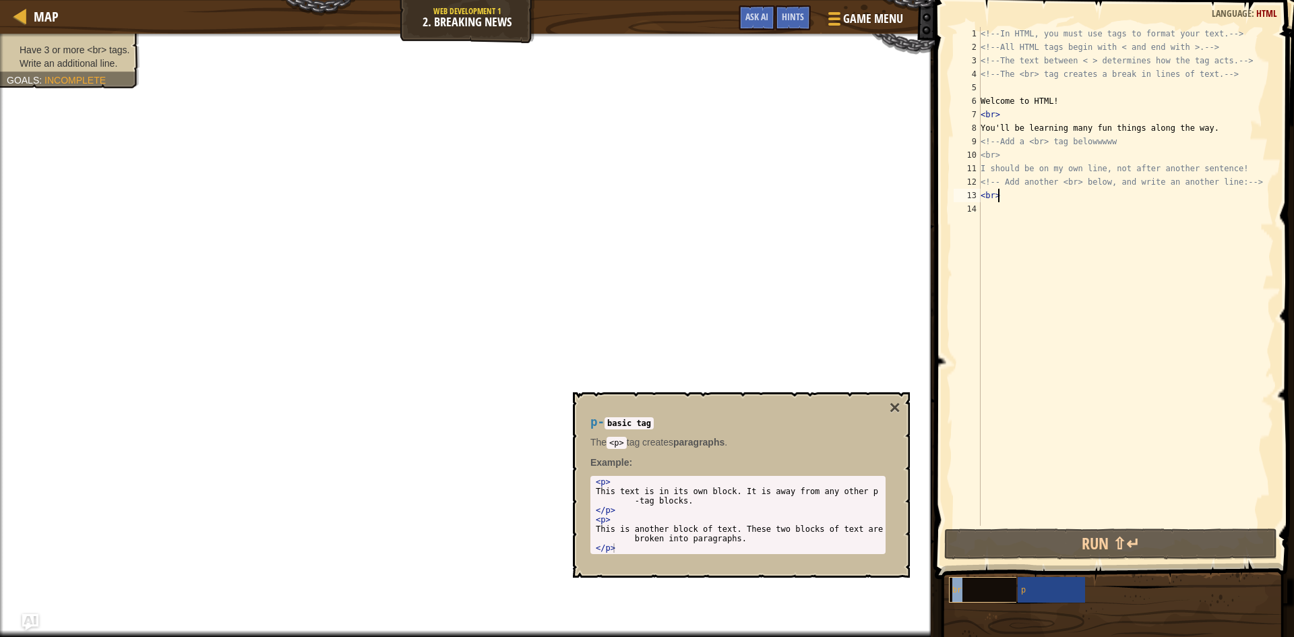
click at [1000, 580] on div "br" at bounding box center [1013, 590] width 129 height 26
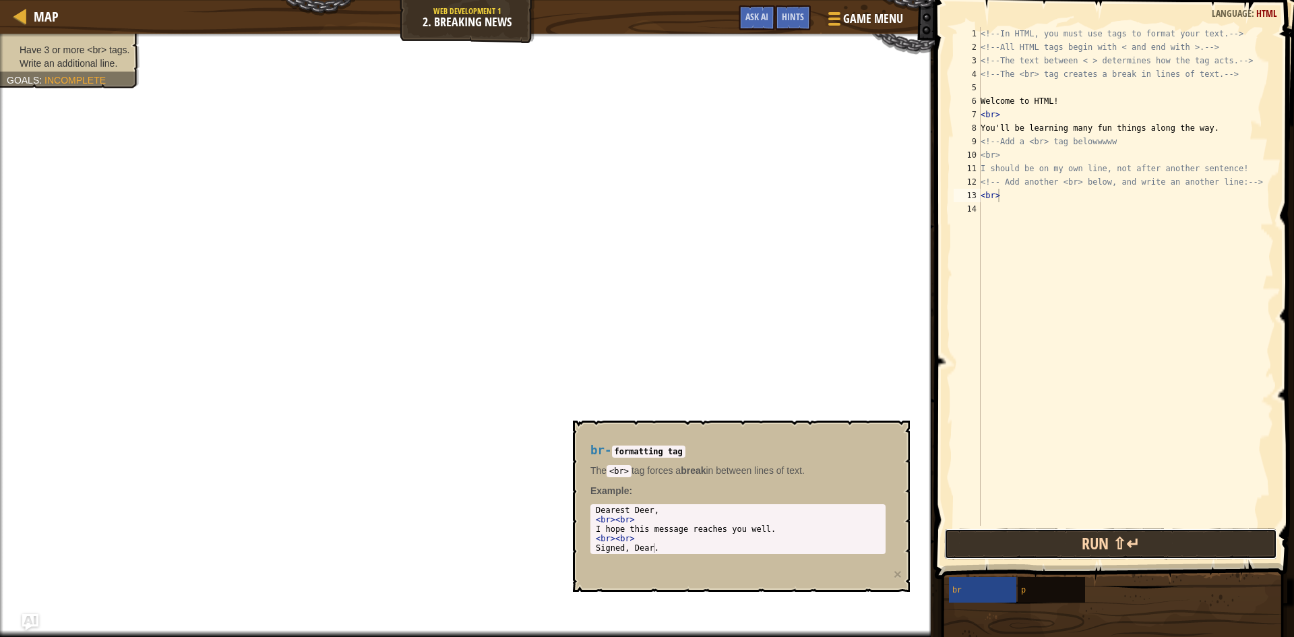
click at [1011, 544] on button "Run ⇧↵" at bounding box center [1110, 543] width 333 height 31
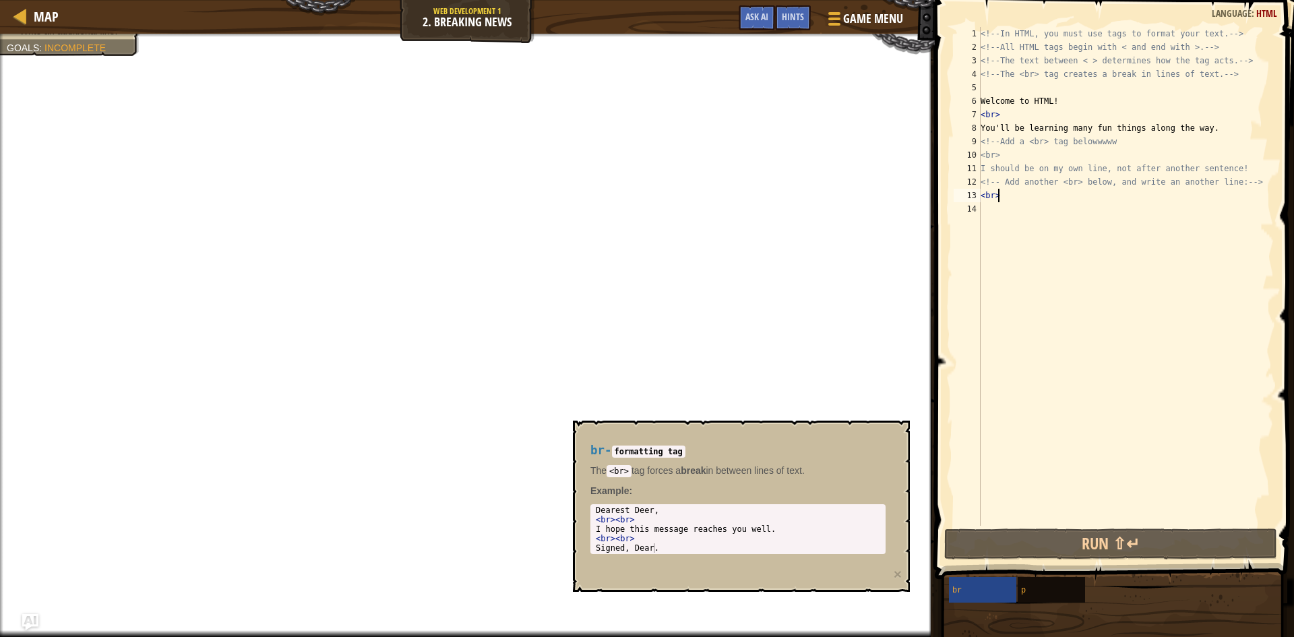
click at [1009, 194] on div "<!-- In HTML, you must use tags to format your text. --> <!-- All HTML tags beg…" at bounding box center [1126, 290] width 296 height 526
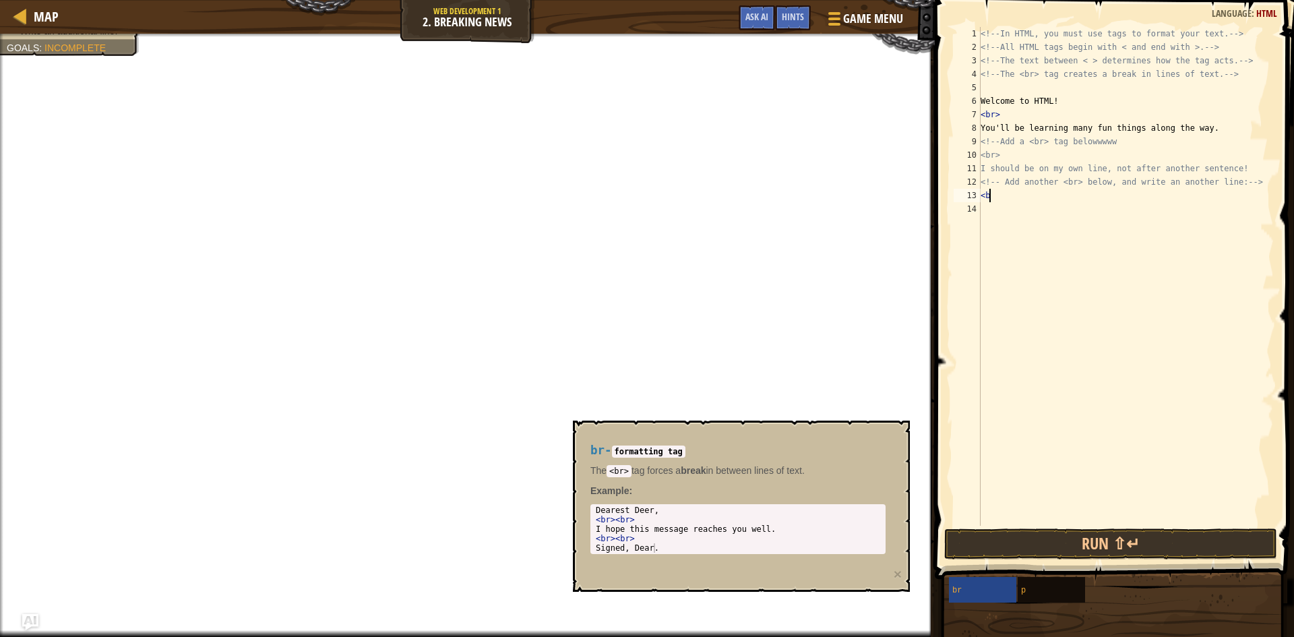
scroll to position [6, 0]
type textarea "<"
type textarea "j"
click at [1013, 153] on div "<!-- In HTML, you must use tags to format your text. --> <!-- All HTML tags beg…" at bounding box center [1126, 290] width 296 height 526
click at [1008, 112] on div "<!-- In HTML, you must use tags to format your text. --> <!-- All HTML tags beg…" at bounding box center [1126, 290] width 296 height 526
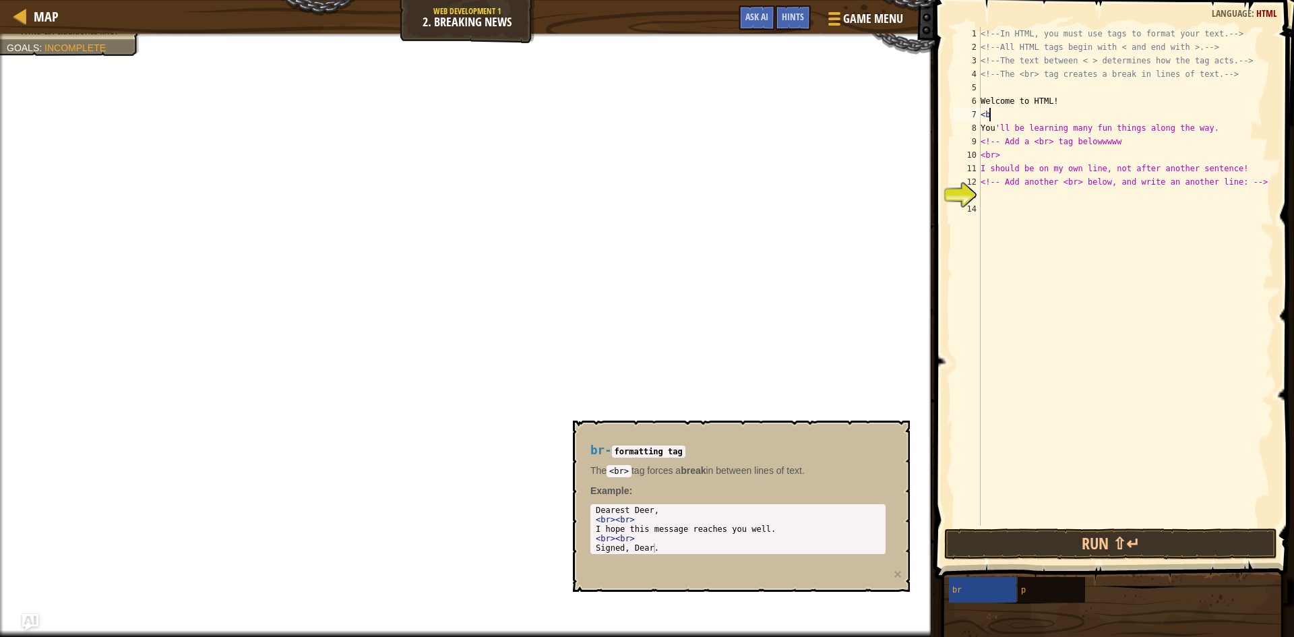
type textarea "<"
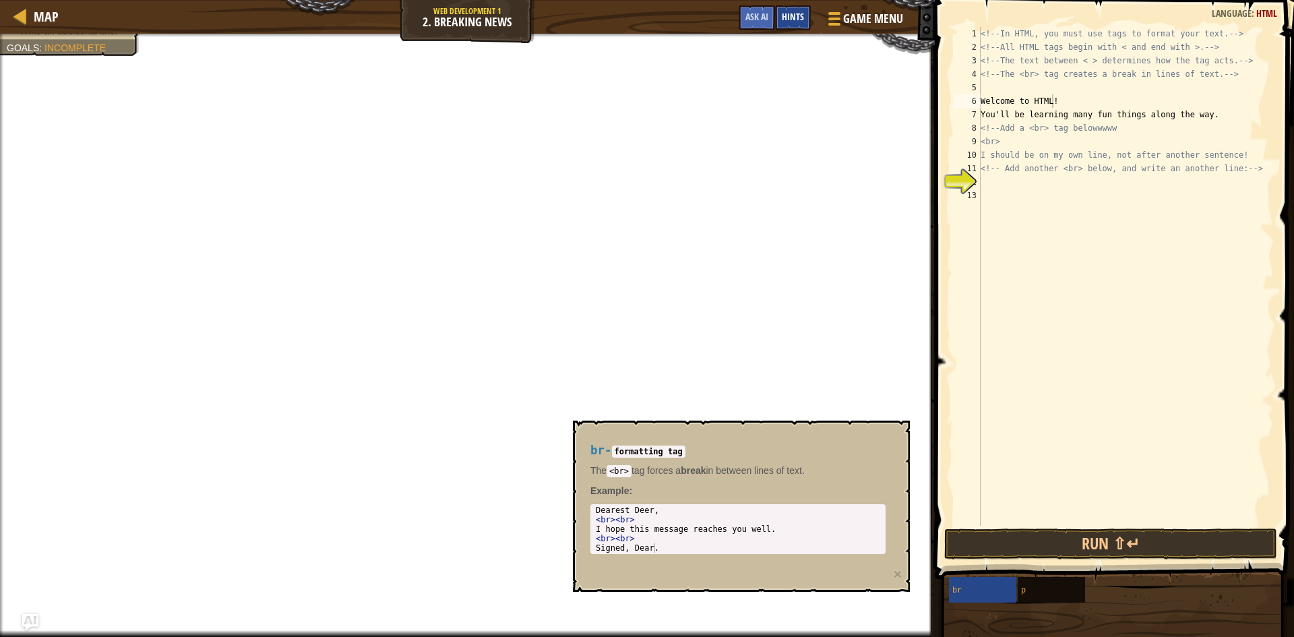
click at [789, 11] on div "Hints" at bounding box center [793, 17] width 36 height 25
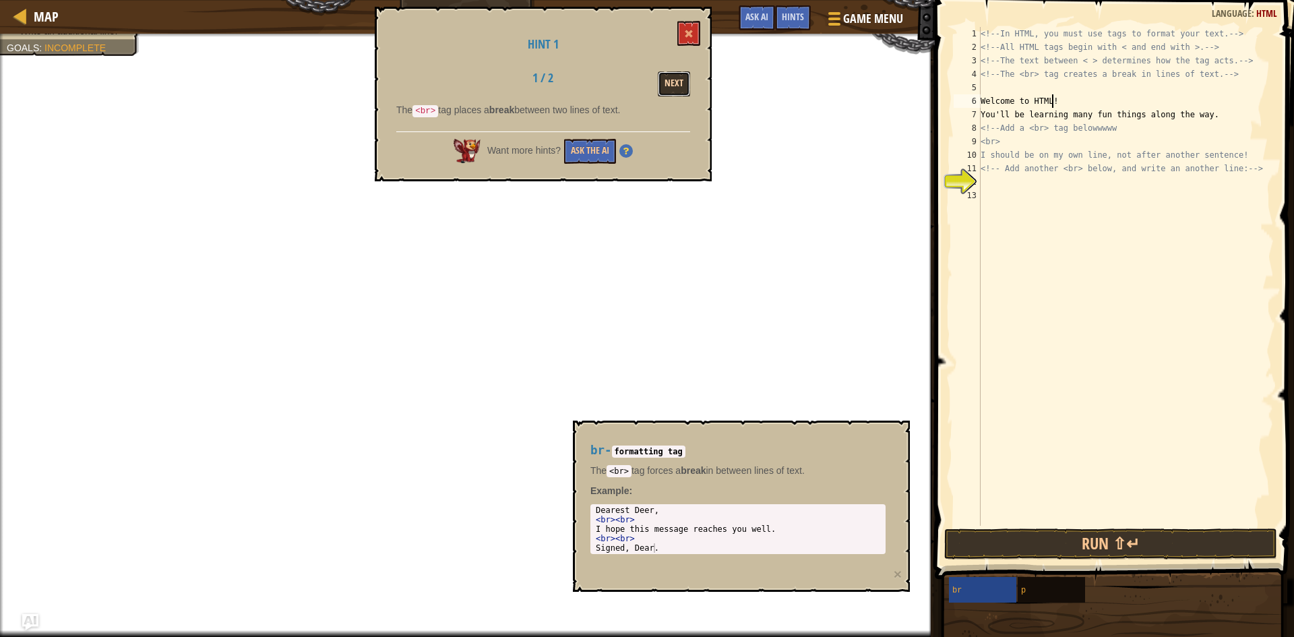
click at [674, 82] on button "Next" at bounding box center [674, 83] width 32 height 25
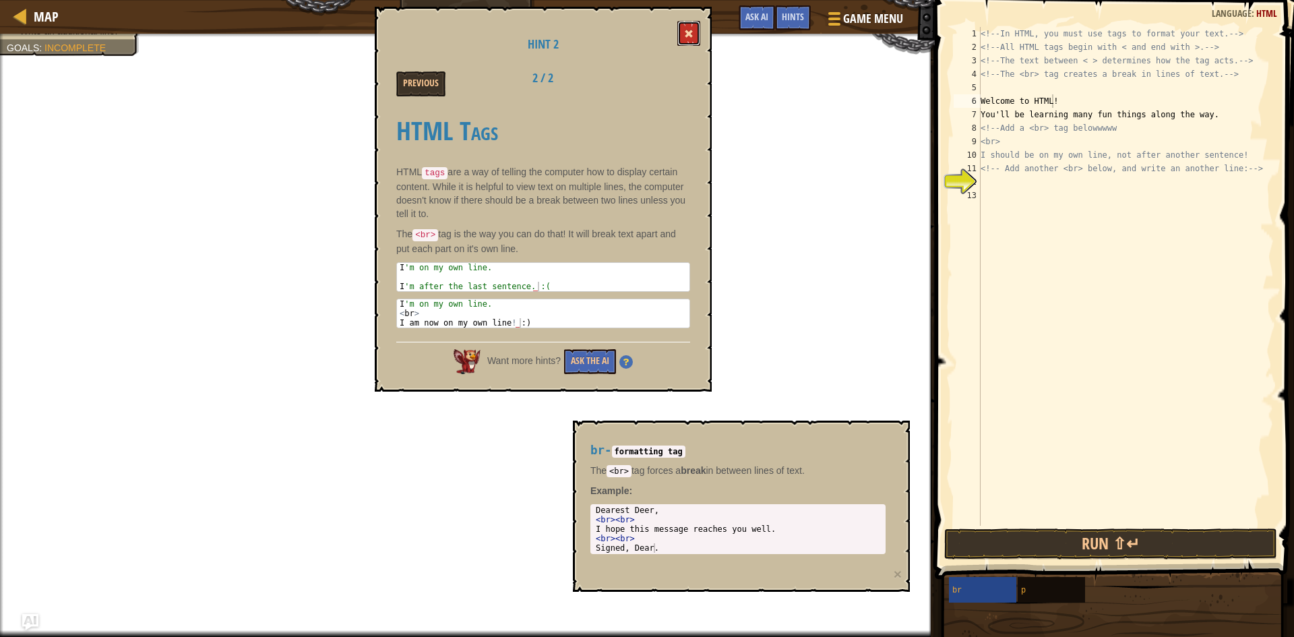
click at [681, 30] on button at bounding box center [688, 33] width 23 height 25
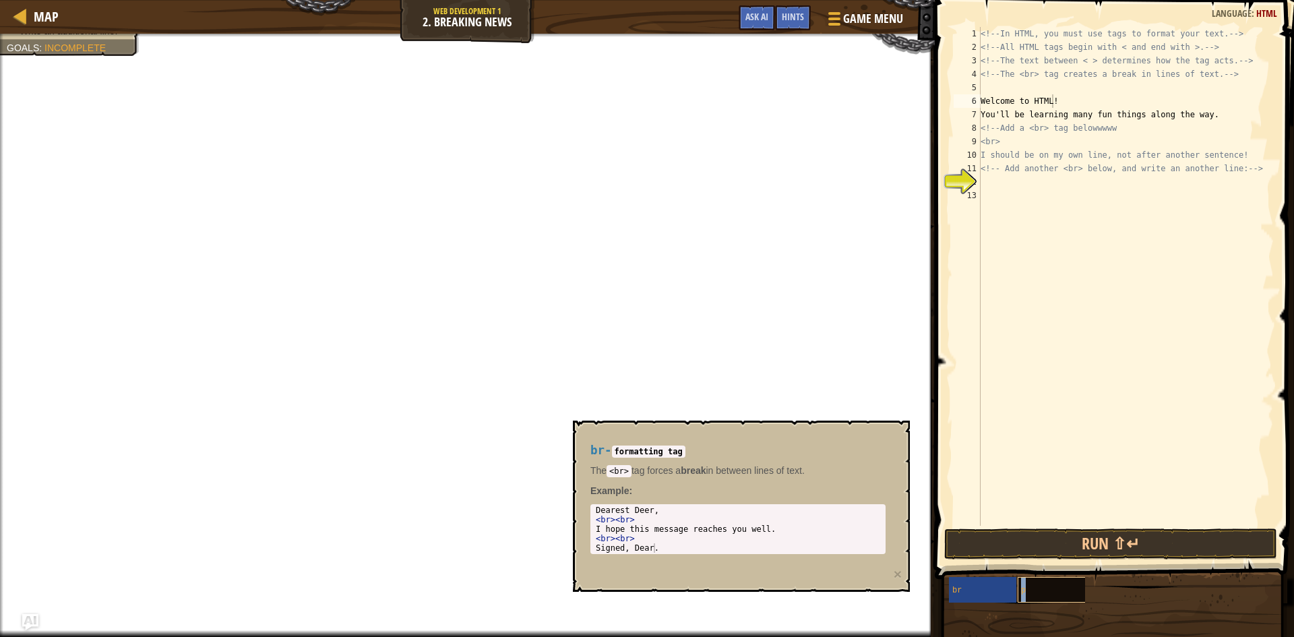
click at [1035, 579] on div "p" at bounding box center [1082, 590] width 129 height 26
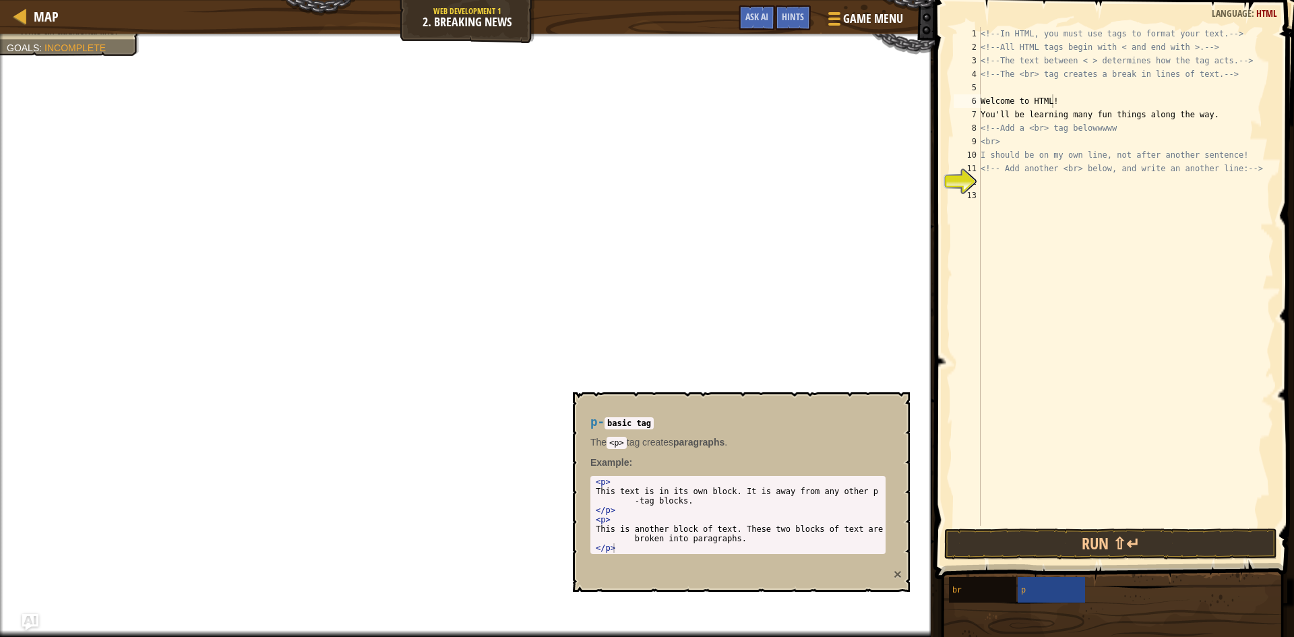
click at [897, 575] on button "×" at bounding box center [898, 574] width 8 height 14
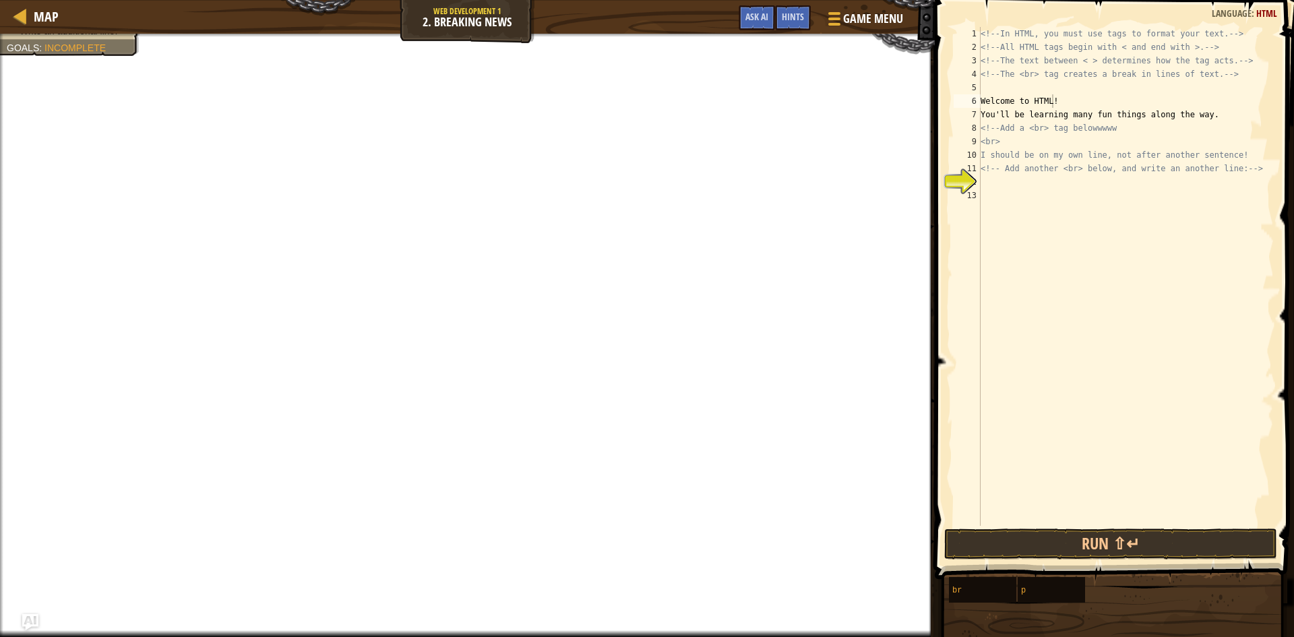
type textarea "I should be on my own line, not after another sentence!"
click at [1233, 159] on div "<!-- In HTML, you must use tags to format your text. --> <!-- All HTML tags beg…" at bounding box center [1126, 290] width 296 height 526
type textarea "<br>"
click at [1017, 194] on div "<!-- In HTML, you must use tags to format your text. --> <!-- All HTML tags beg…" at bounding box center [1126, 290] width 296 height 526
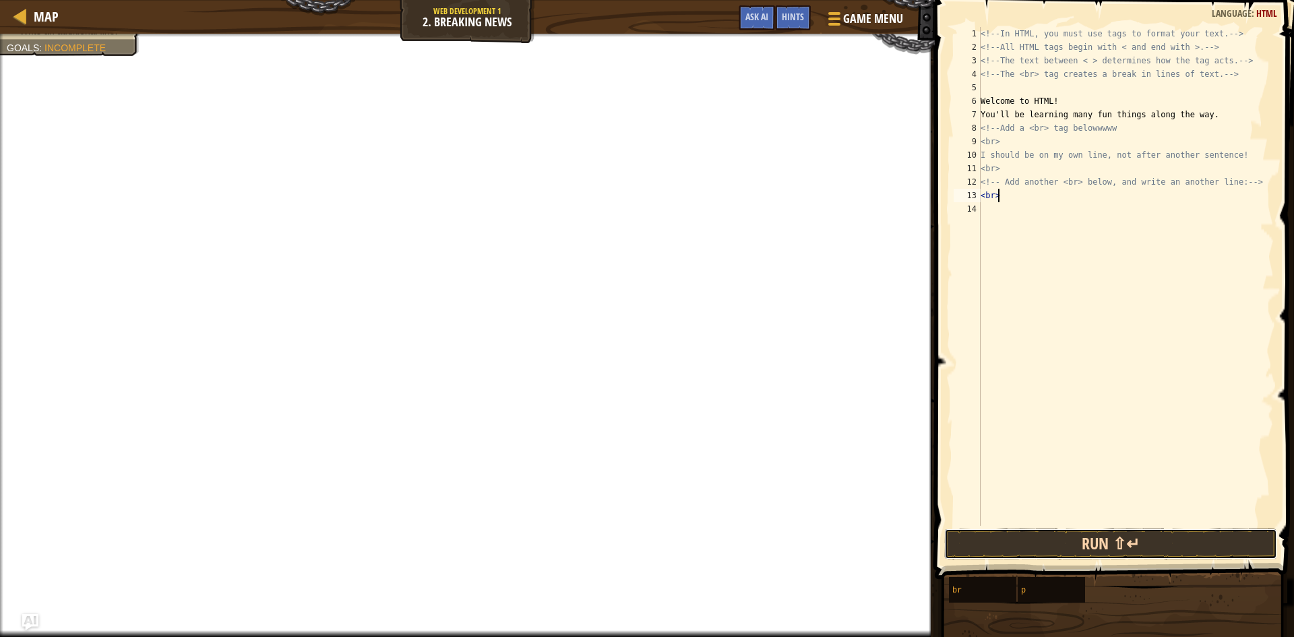
click at [1106, 544] on button "Run ⇧↵" at bounding box center [1110, 543] width 333 height 31
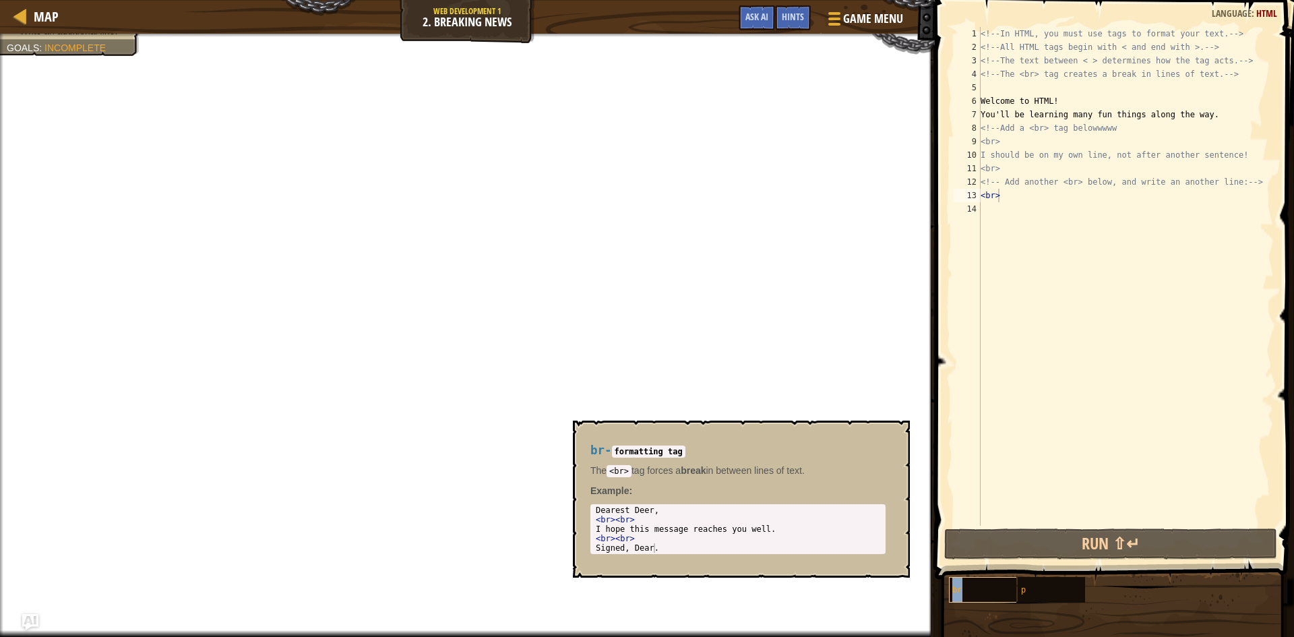
click at [993, 593] on div "br" at bounding box center [1013, 590] width 129 height 26
click at [1031, 586] on div "p" at bounding box center [1082, 590] width 129 height 26
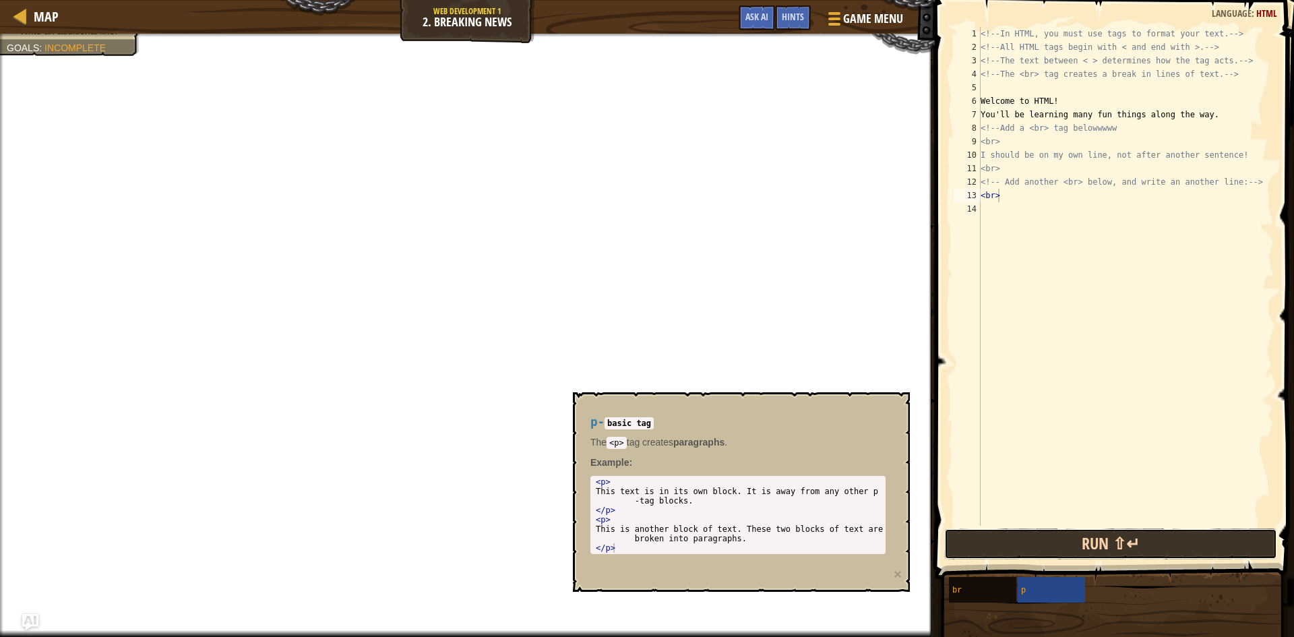
click at [1061, 546] on button "Run ⇧↵" at bounding box center [1110, 543] width 333 height 31
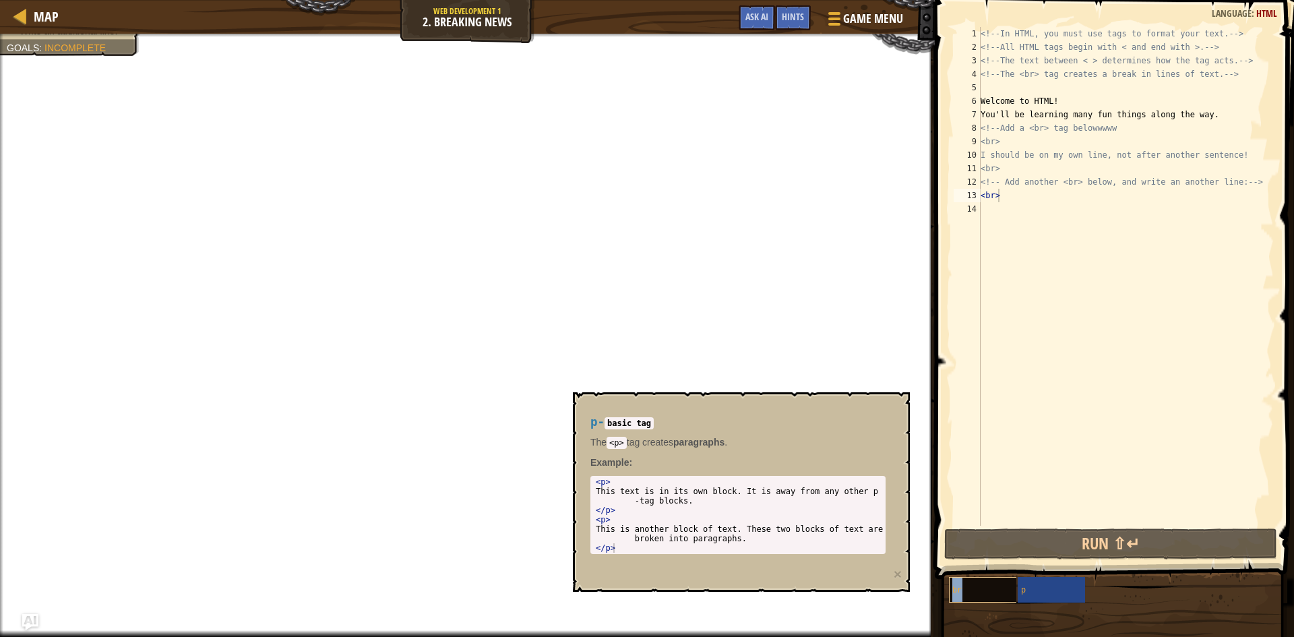
click at [995, 589] on div "br" at bounding box center [1013, 590] width 129 height 26
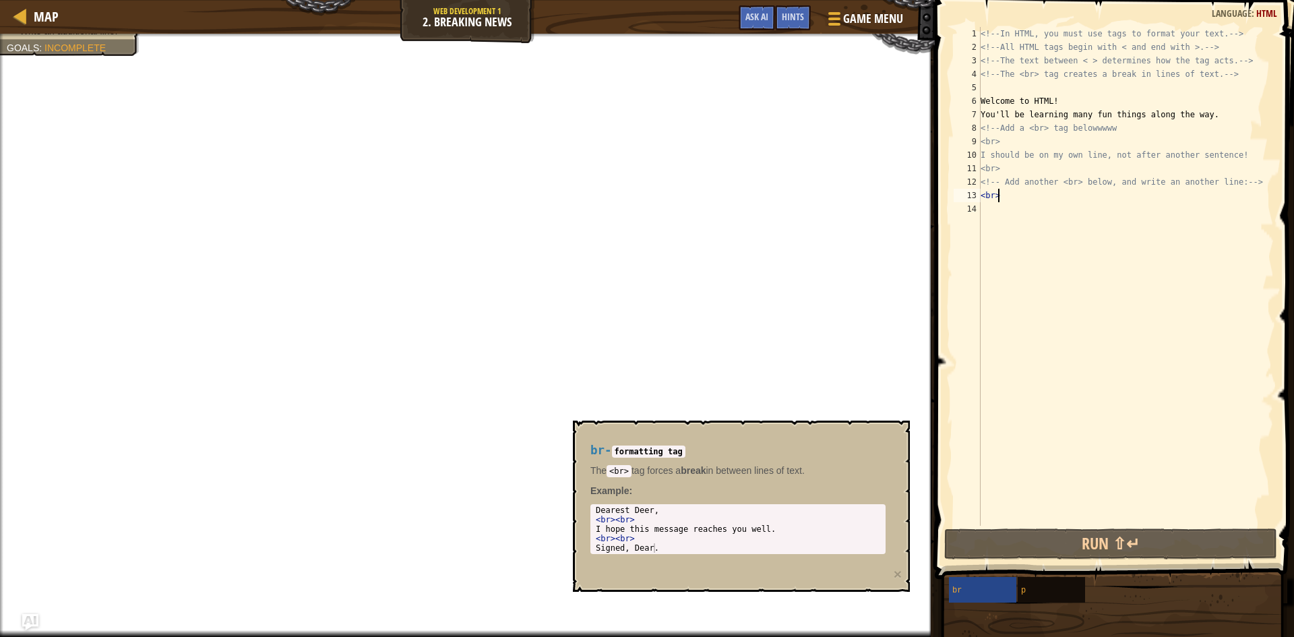
click at [660, 452] on code "formatting tag" at bounding box center [648, 452] width 73 height 12
click at [1021, 168] on div "<!-- In HTML, you must use tags to format your text. --> <!-- All HTML tags beg…" at bounding box center [1126, 290] width 296 height 526
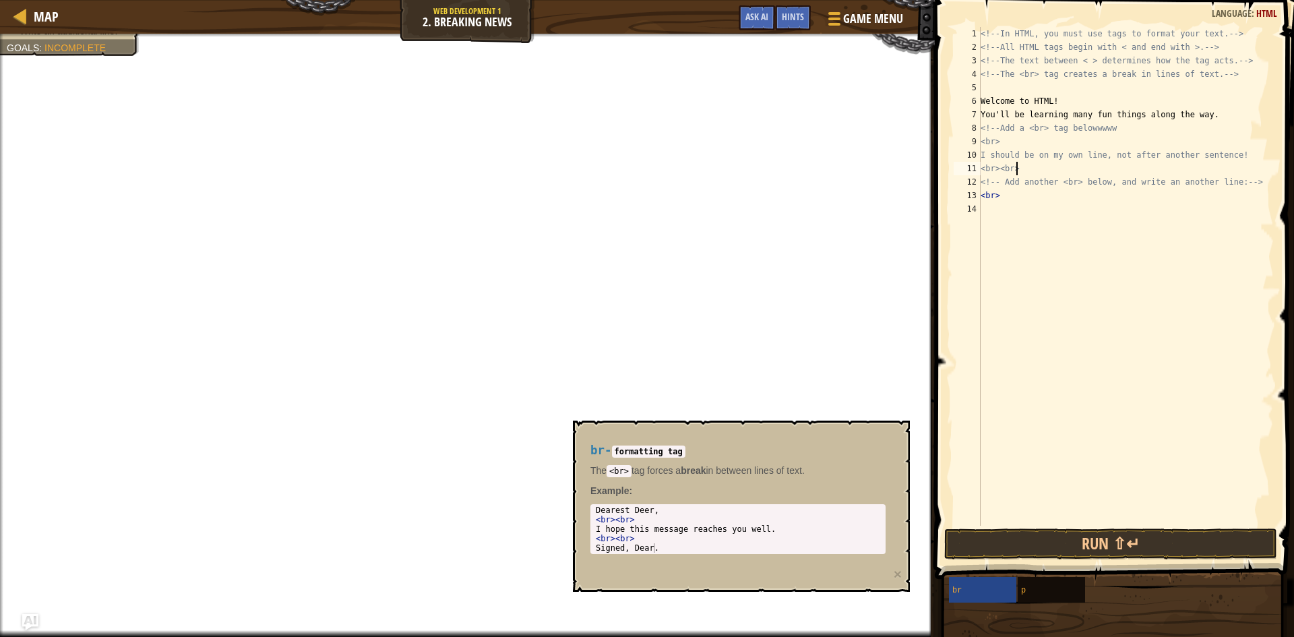
scroll to position [6, 2]
click at [1016, 198] on div "<!-- In HTML, you must use tags to format your text. --> <!-- All HTML tags beg…" at bounding box center [1126, 290] width 296 height 526
click at [1012, 142] on div "<!-- In HTML, you must use tags to format your text. --> <!-- All HTML tags beg…" at bounding box center [1126, 290] width 296 height 526
click at [1036, 545] on button "Run ⇧↵" at bounding box center [1110, 543] width 333 height 31
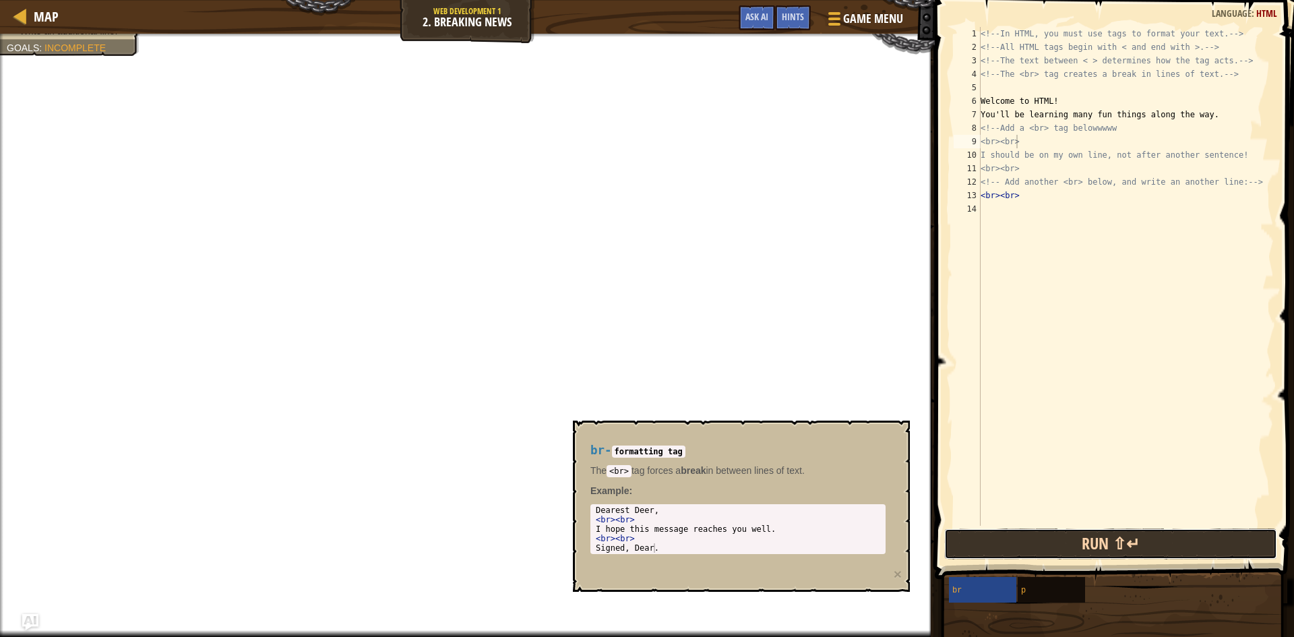
click at [1035, 542] on button "Run ⇧↵" at bounding box center [1110, 543] width 333 height 31
type textarea "<br"
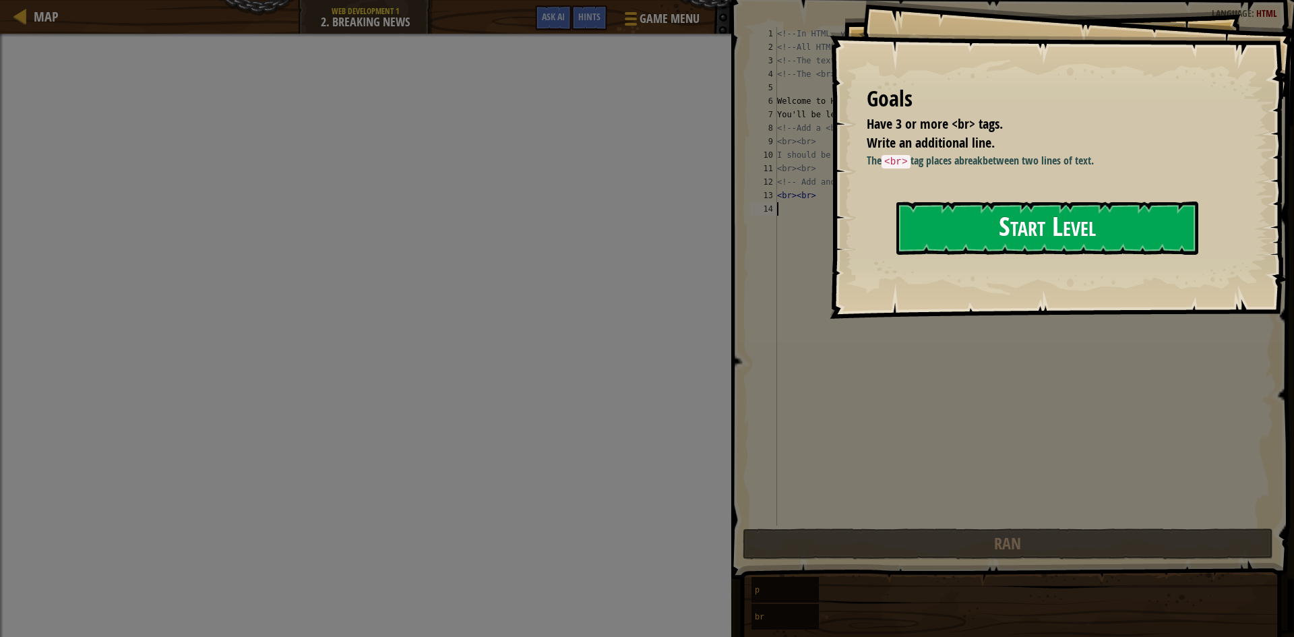
click at [950, 224] on button "Start Level" at bounding box center [1048, 228] width 302 height 53
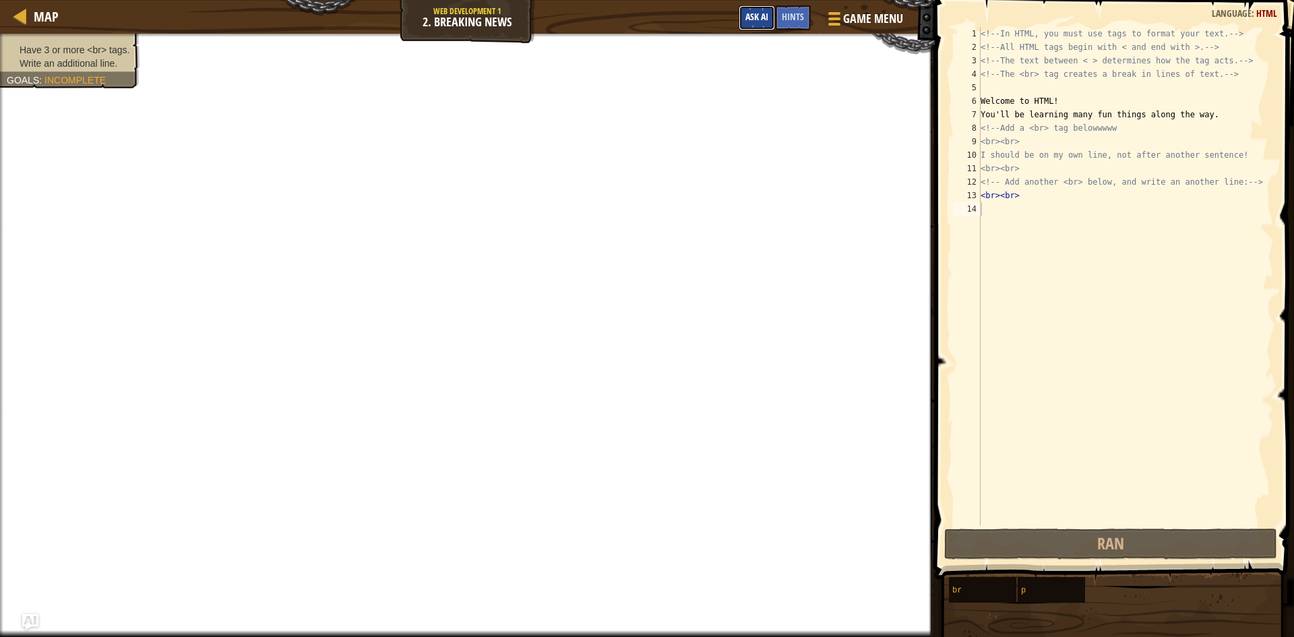
click at [762, 19] on span "Ask AI" at bounding box center [757, 16] width 23 height 13
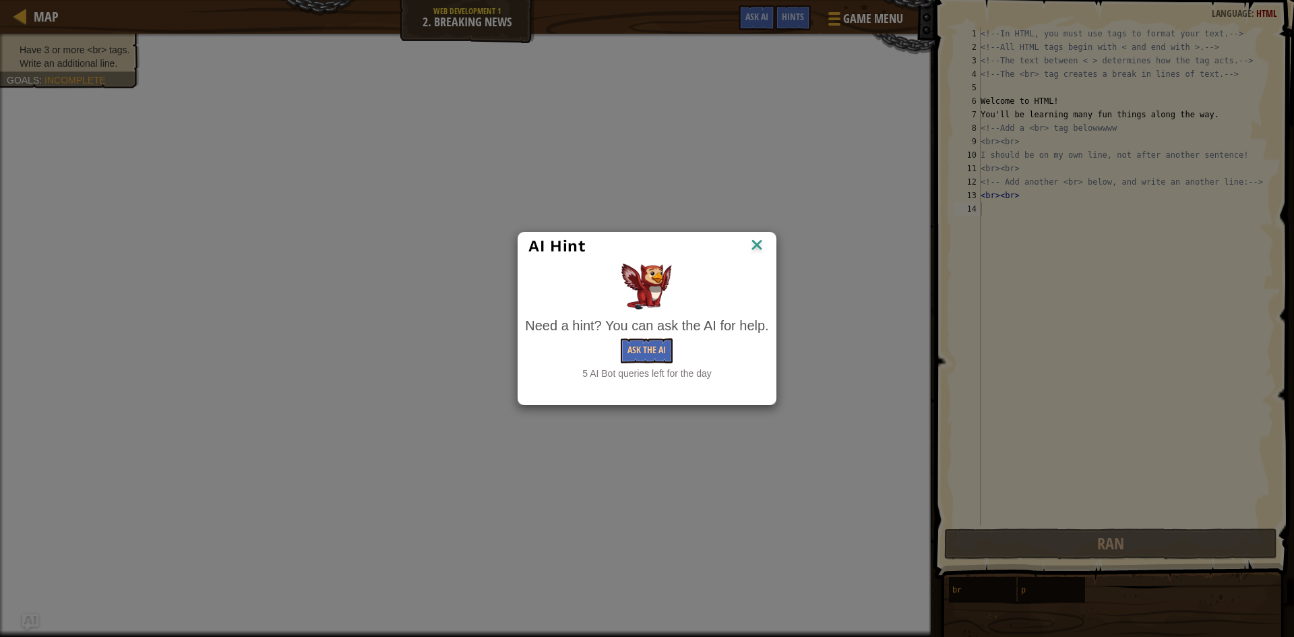
click at [762, 241] on img at bounding box center [757, 246] width 18 height 20
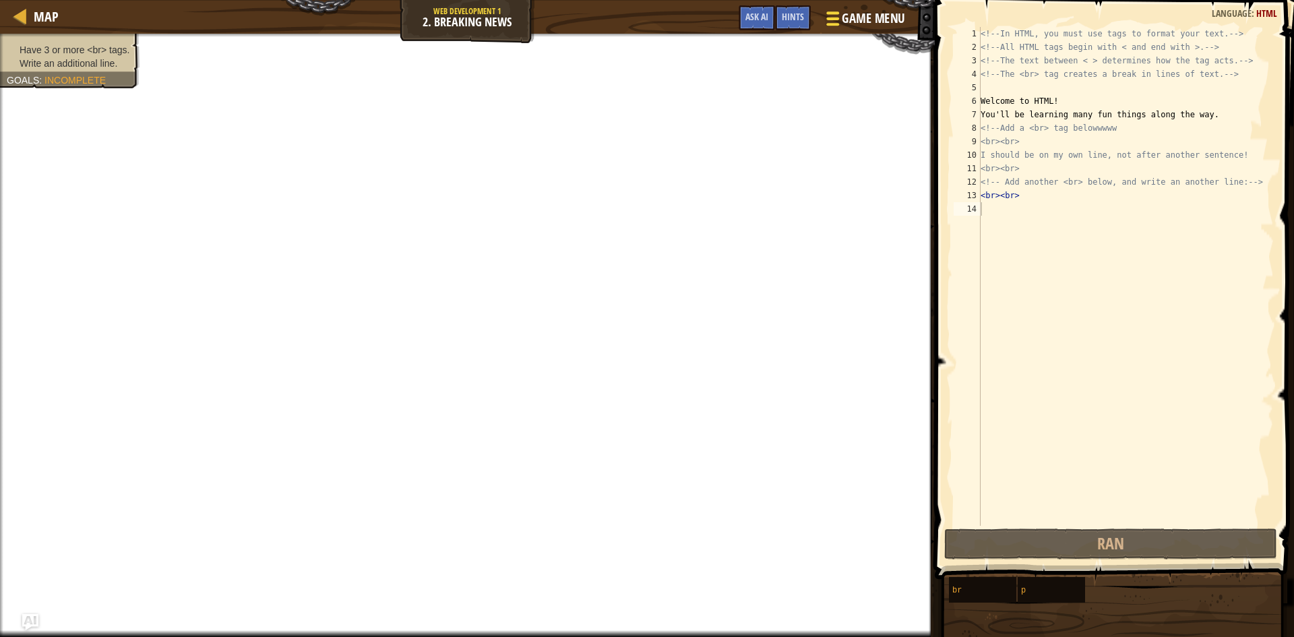
click at [867, 19] on span "Game Menu" at bounding box center [873, 18] width 63 height 18
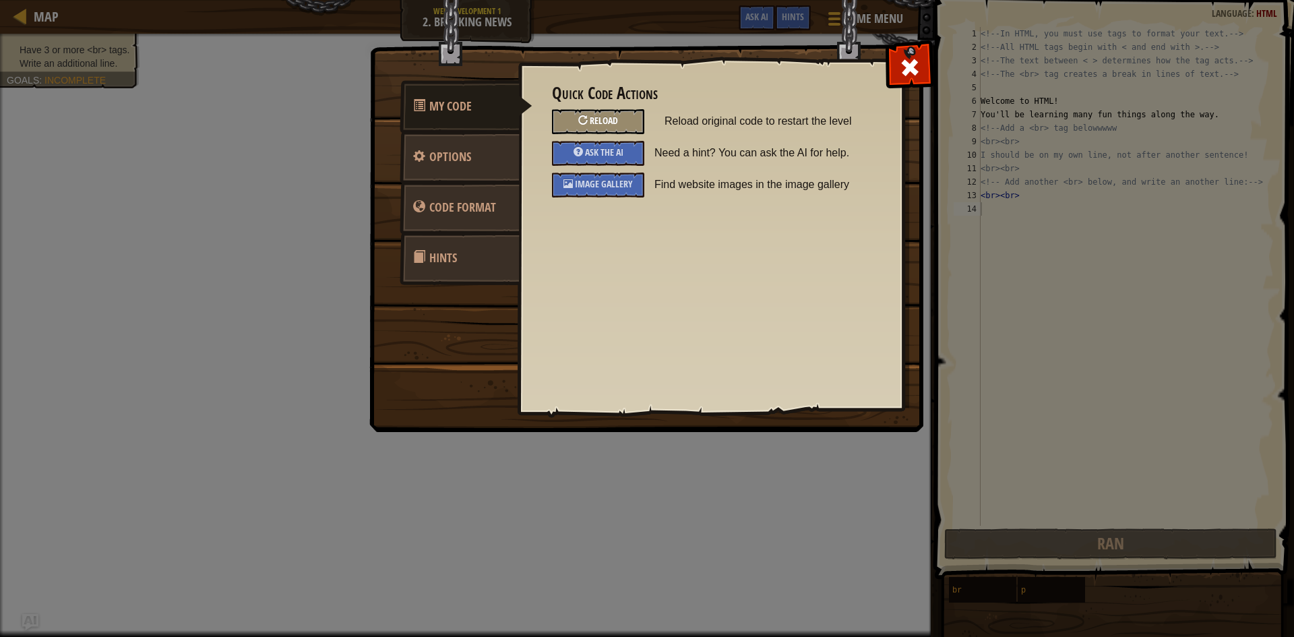
click at [590, 121] on div "Reload" at bounding box center [598, 121] width 92 height 25
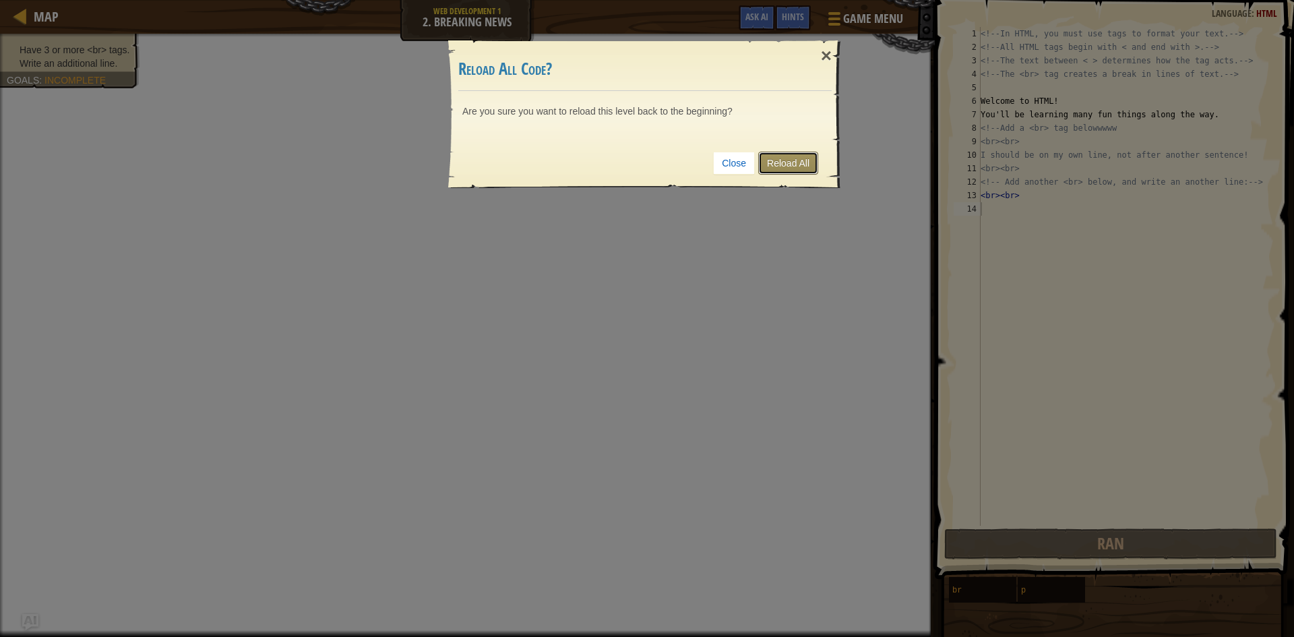
click at [797, 158] on link "Reload All" at bounding box center [788, 163] width 60 height 23
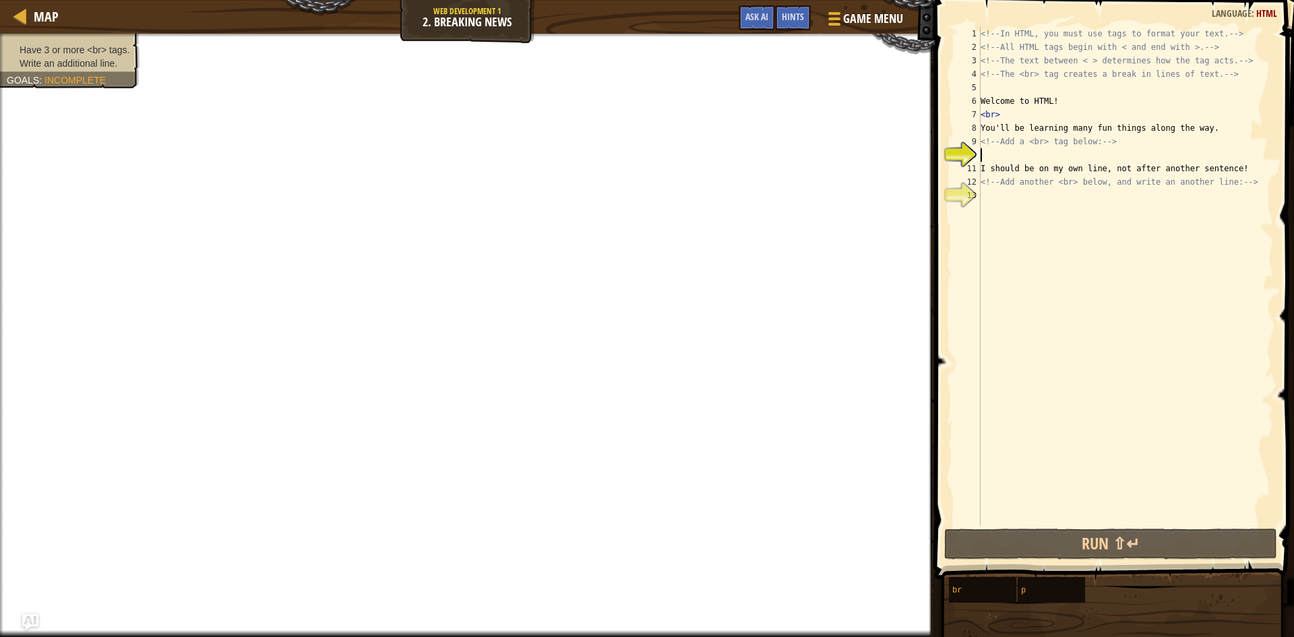
type textarea "B"
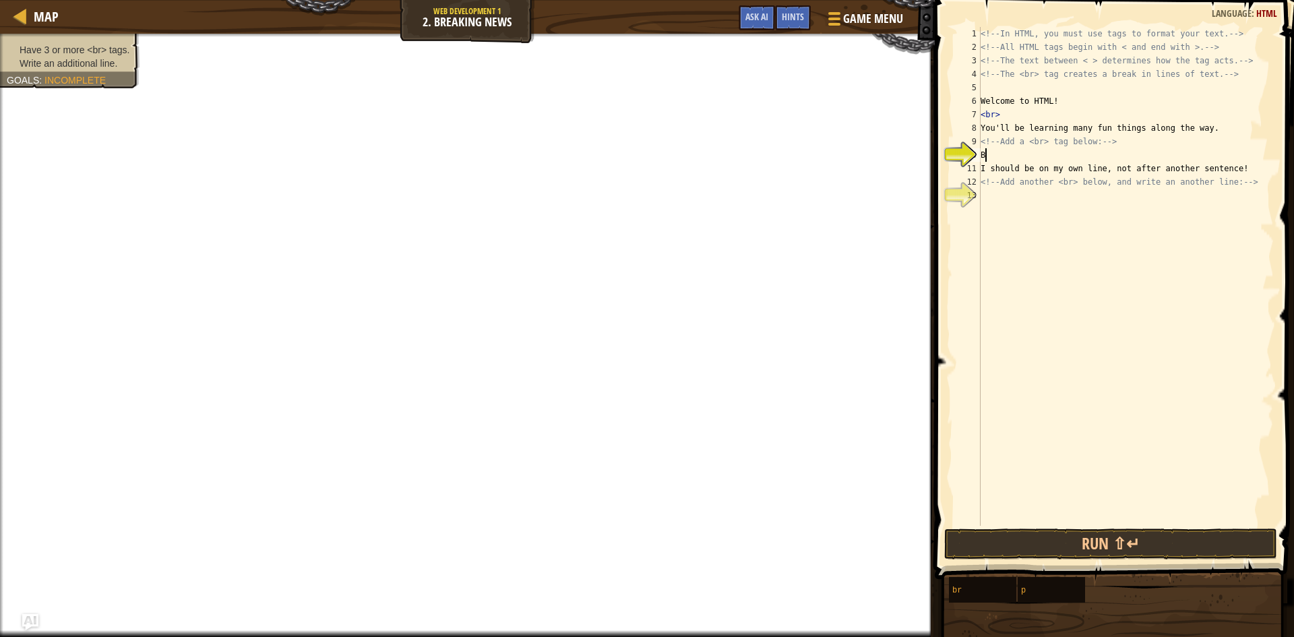
scroll to position [6, 0]
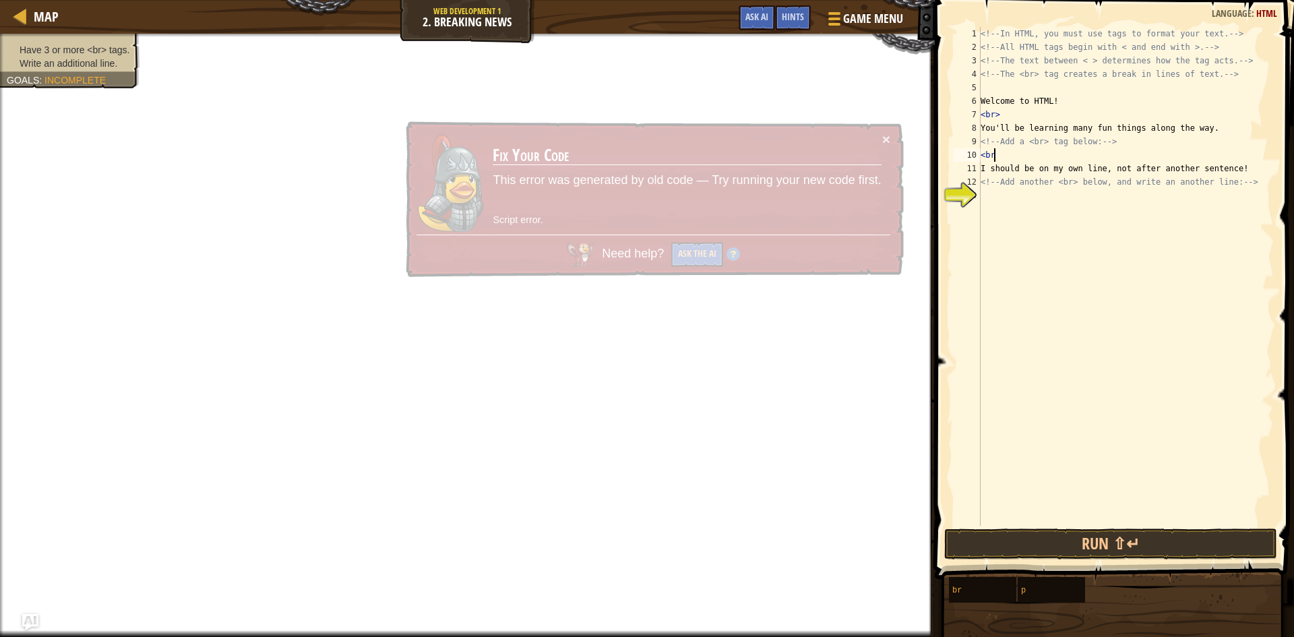
type textarea "<br>"
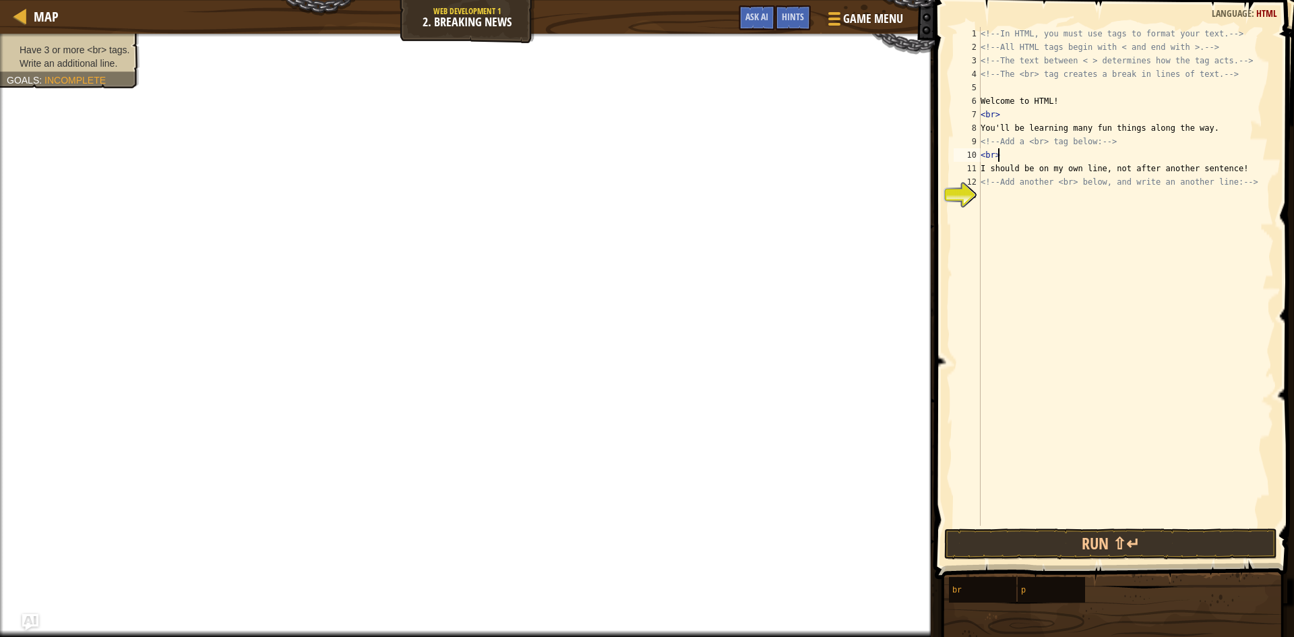
scroll to position [6, 1]
click at [1020, 196] on div "<!-- In HTML, you must use tags to format your text. --> <!-- All HTML tags beg…" at bounding box center [1126, 290] width 296 height 526
type textarea "<br>"
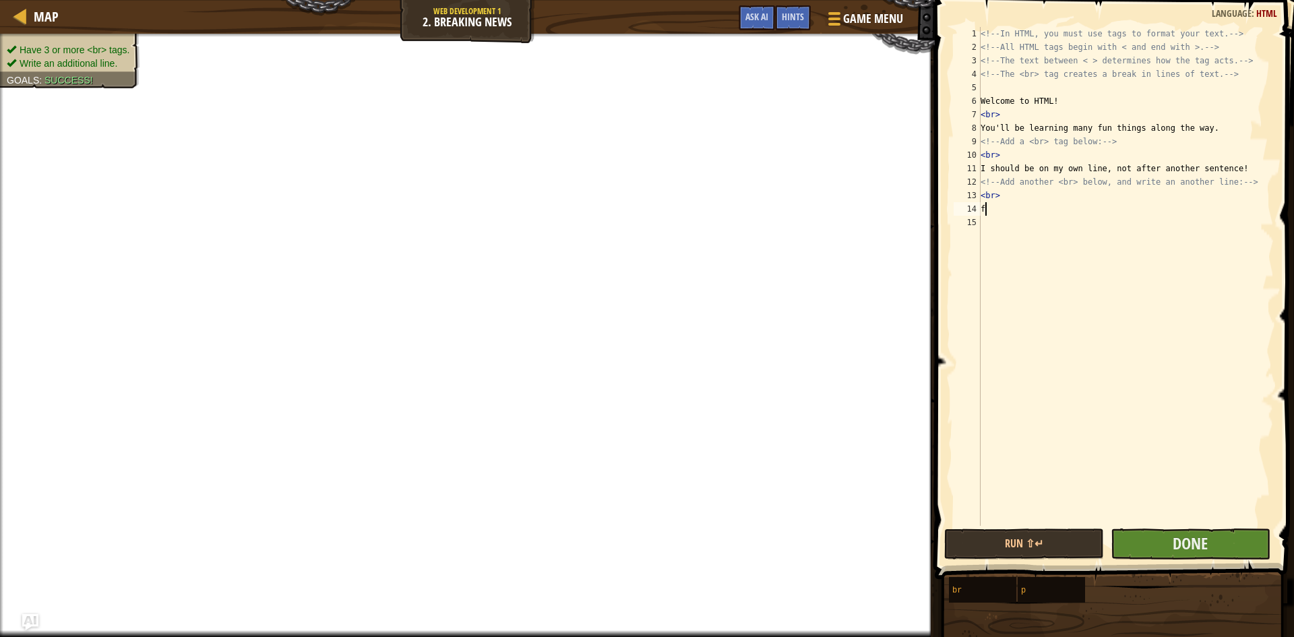
type textarea "f"
click at [1221, 546] on button "Done" at bounding box center [1191, 543] width 160 height 31
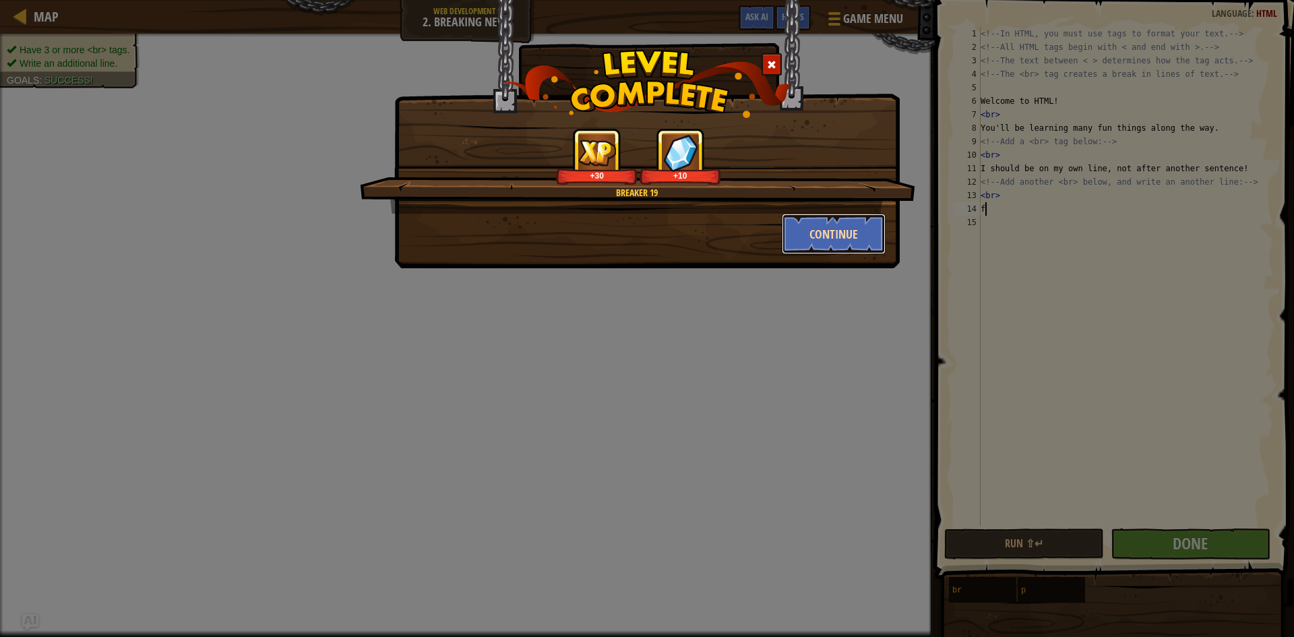
click at [830, 229] on button "Continue" at bounding box center [834, 234] width 104 height 40
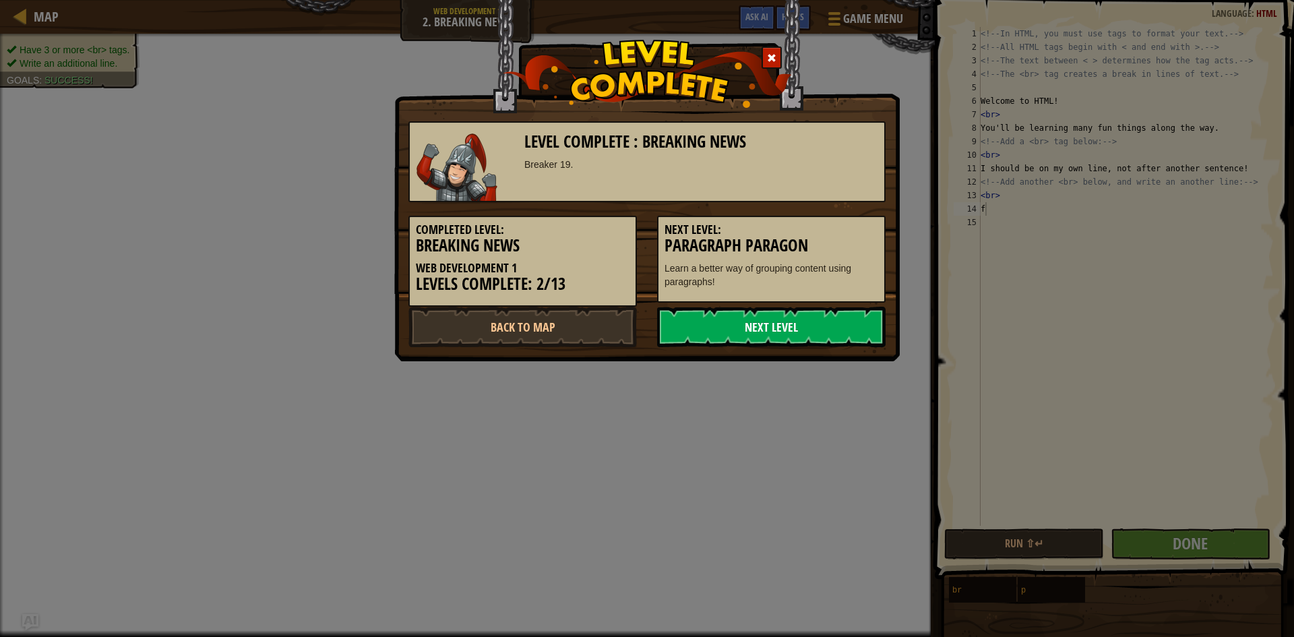
click at [821, 321] on link "Next Level" at bounding box center [771, 327] width 229 height 40
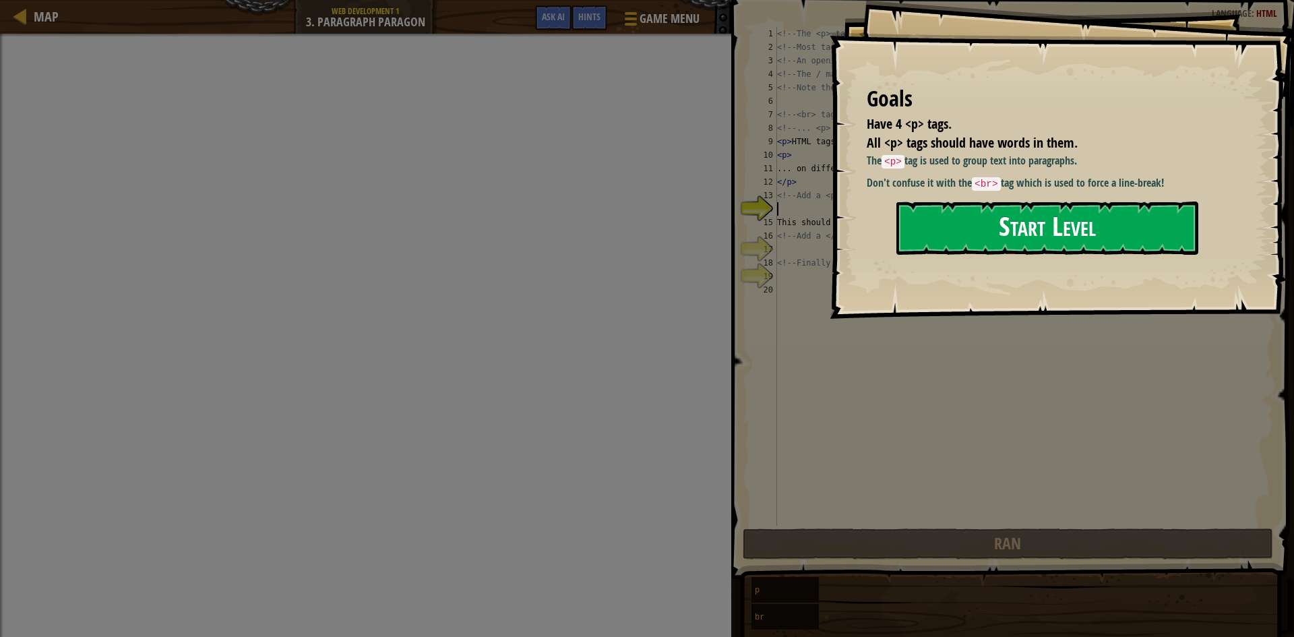
click at [1025, 230] on button "Start Level" at bounding box center [1048, 228] width 302 height 53
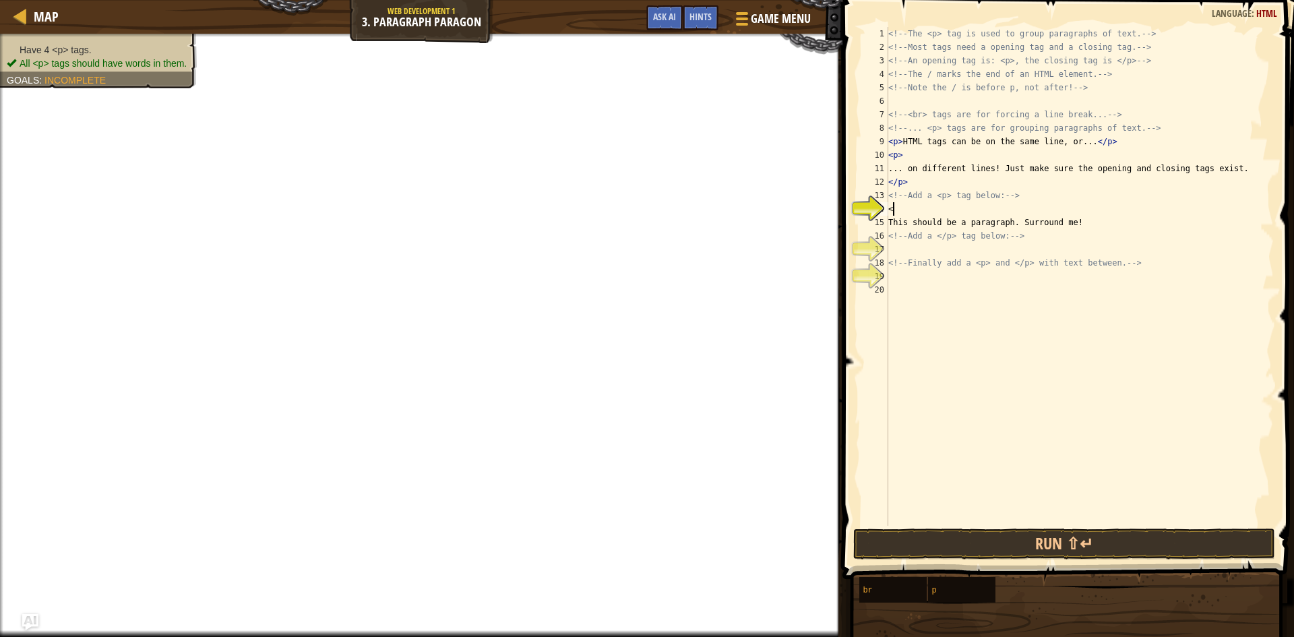
scroll to position [6, 0]
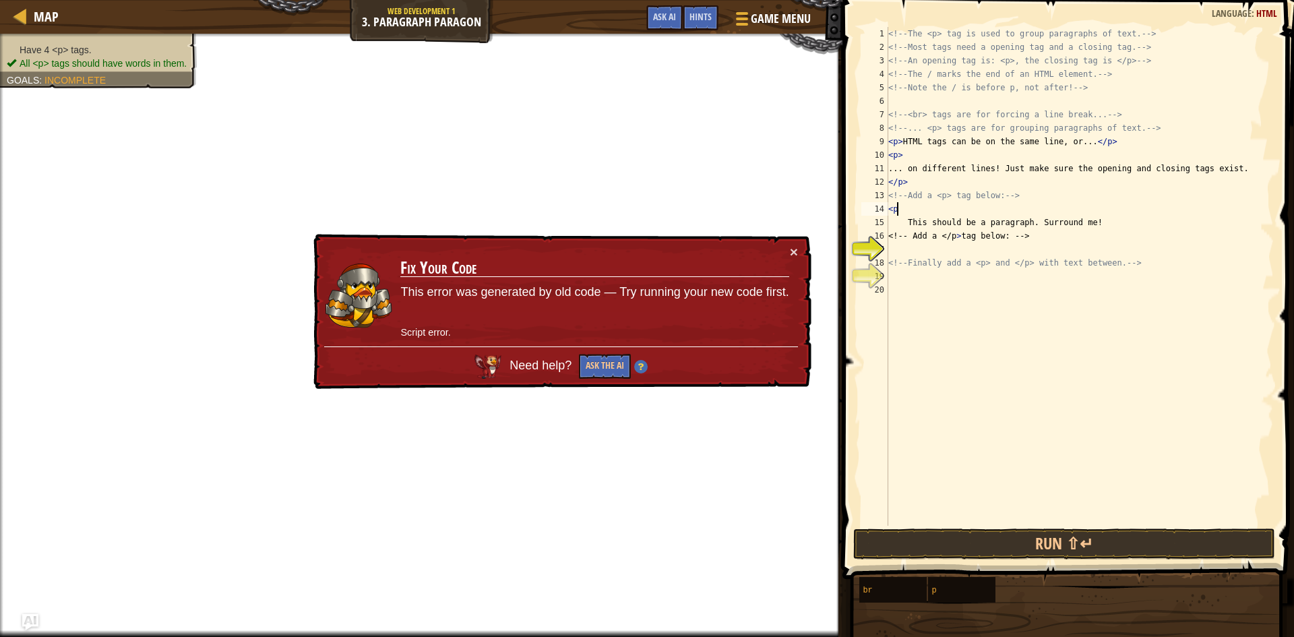
type textarea "<"
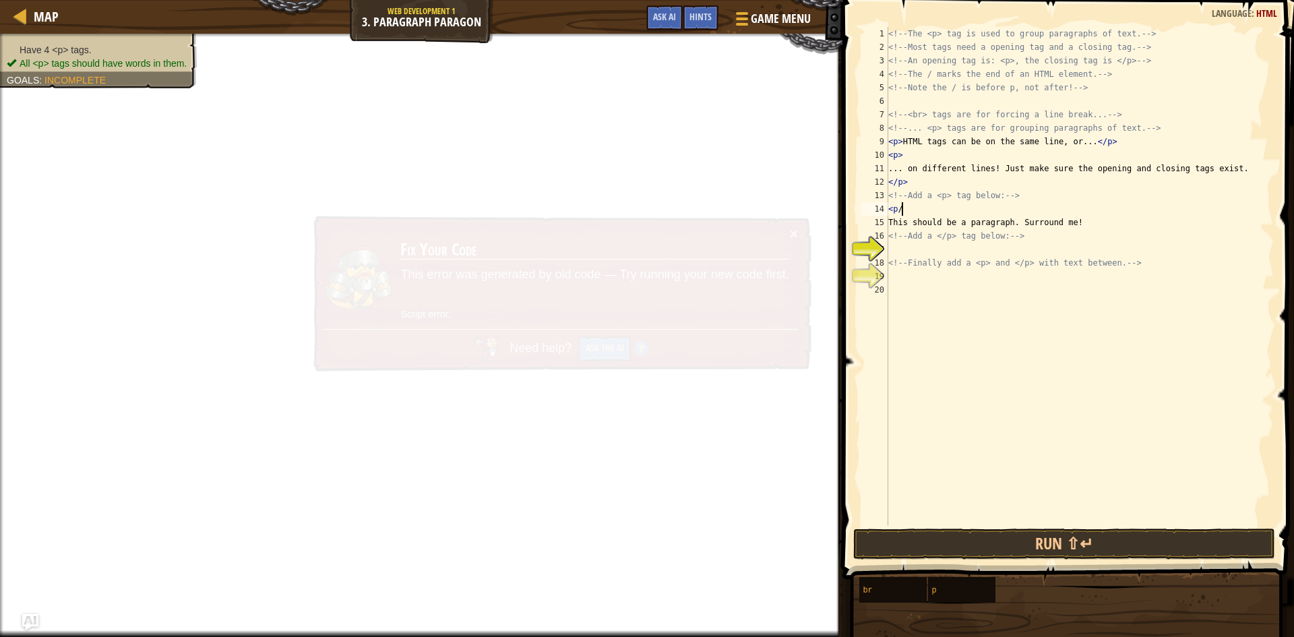
scroll to position [6, 1]
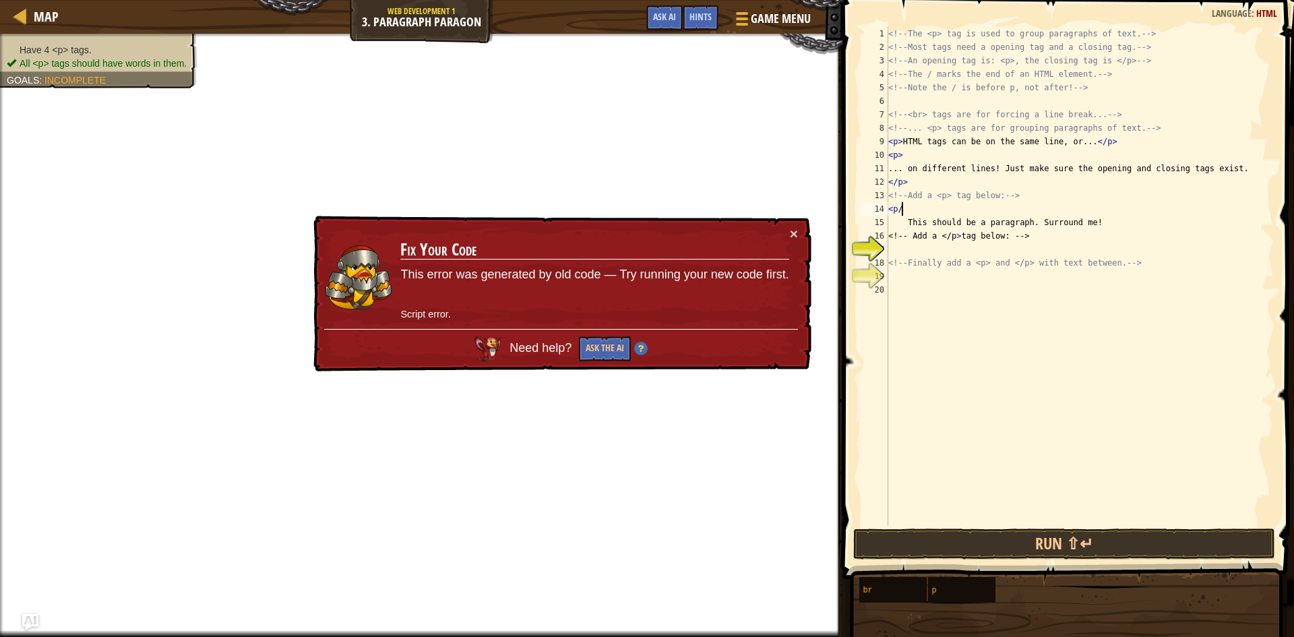
type textarea "<p/>"
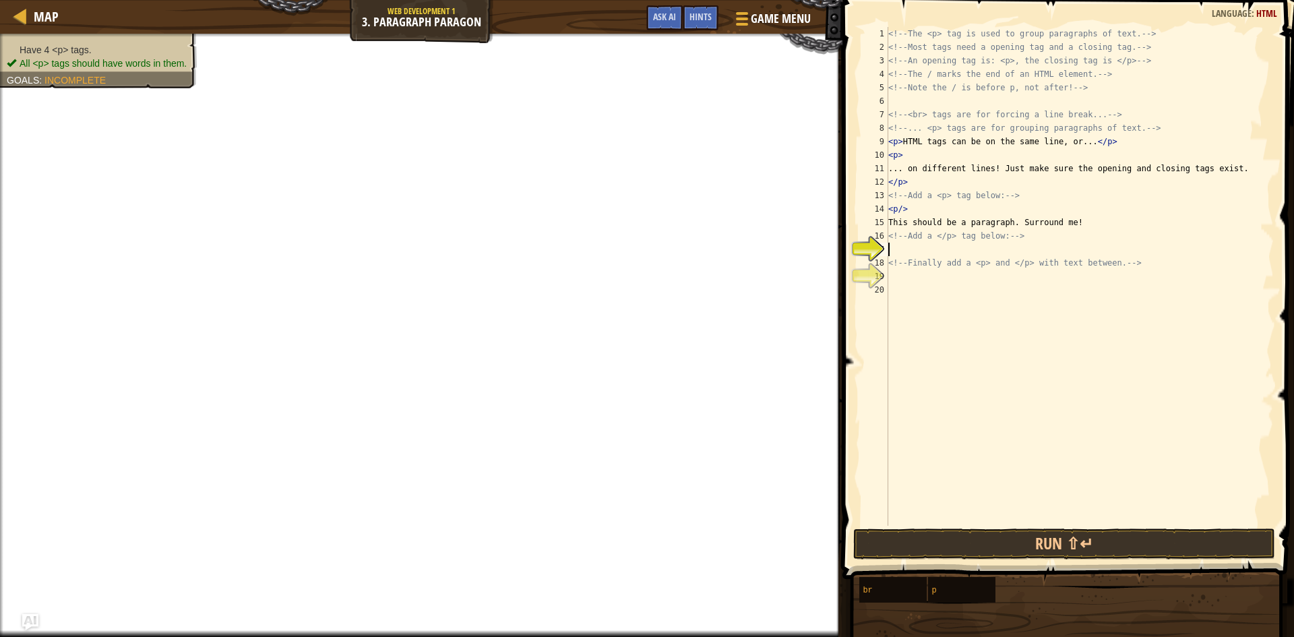
click at [957, 249] on div "<!-- The <p> tag is used to group paragraphs of text. --> <!-- Most tags need a…" at bounding box center [1080, 290] width 388 height 526
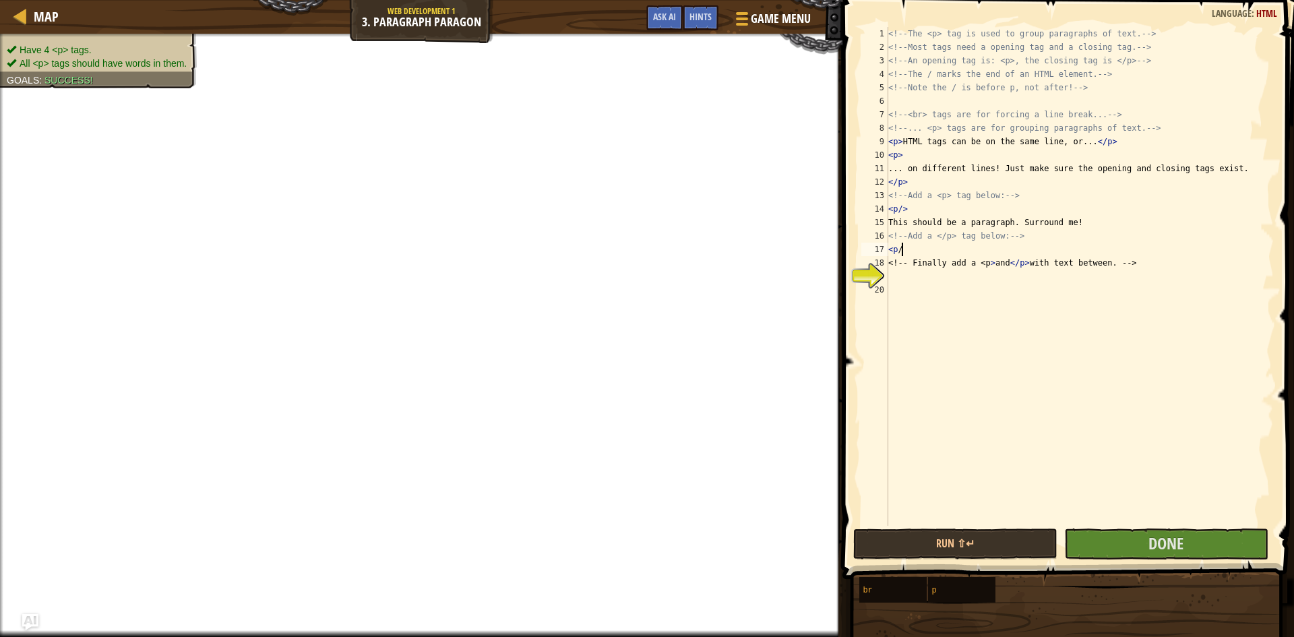
type textarea "<p/>"
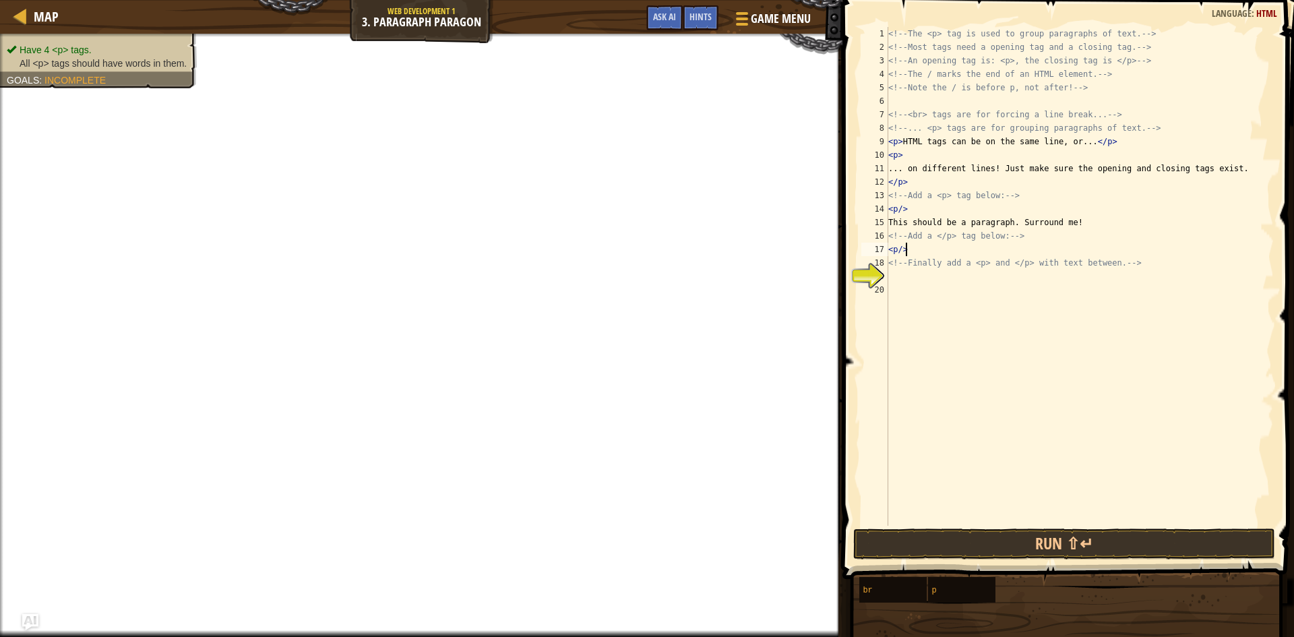
click at [930, 278] on div "<!-- The <p> tag is used to group paragraphs of text. --> <!-- Most tags need a…" at bounding box center [1080, 290] width 388 height 526
click at [903, 249] on div "<!-- The <p> tag is used to group paragraphs of text. --> <!-- Most tags need a…" at bounding box center [1080, 290] width 388 height 526
click at [902, 206] on div "<!-- The <p> tag is used to group paragraphs of text. --> <!-- Most tags need a…" at bounding box center [1080, 290] width 388 height 526
click at [897, 178] on div "<!-- The <p> tag is used to group paragraphs of text. --> <!-- Most tags need a…" at bounding box center [1080, 290] width 388 height 526
click at [897, 206] on div "<!-- The <p> tag is used to group paragraphs of text. --> <!-- Most tags need a…" at bounding box center [1080, 290] width 388 height 526
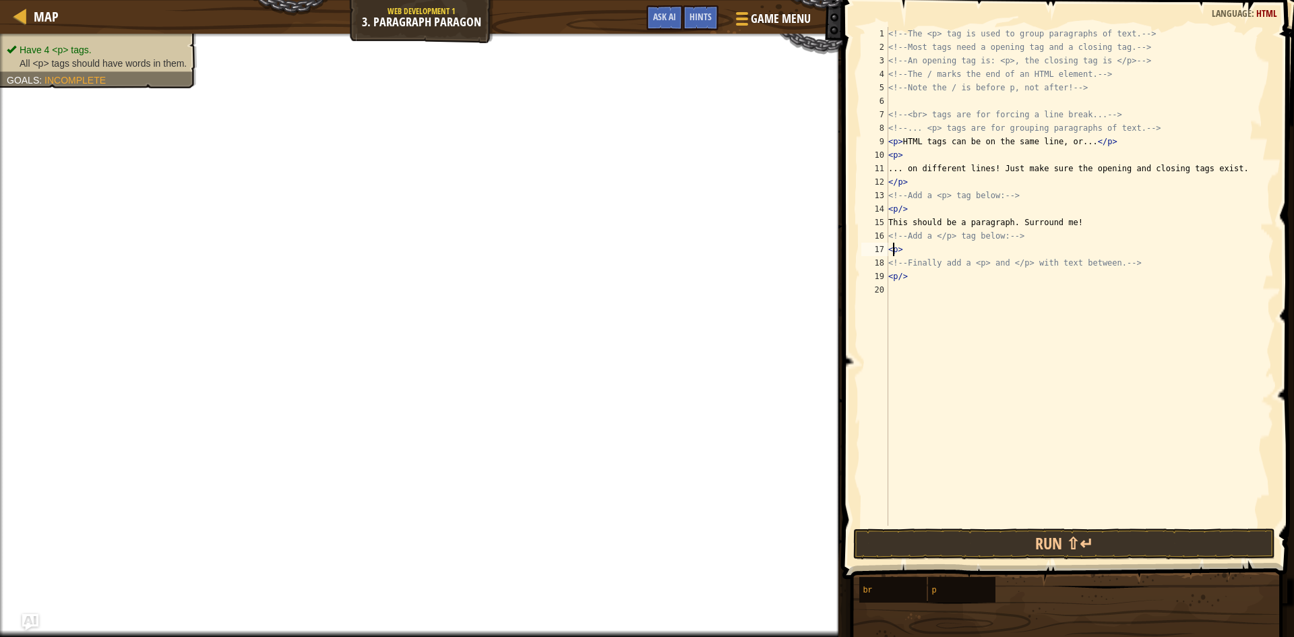
click at [891, 255] on div "<!-- The <p> tag is used to group paragraphs of text. --> <!-- Most tags need a…" at bounding box center [1080, 290] width 388 height 526
click at [901, 207] on div "<!-- The <p> tag is used to group paragraphs of text. --> <!-- Most tags need a…" at bounding box center [1080, 290] width 388 height 526
click at [903, 273] on div "<!-- The <p> tag is used to group paragraphs of text. --> <!-- Most tags need a…" at bounding box center [1080, 290] width 388 height 526
click at [898, 180] on div "<!-- The <p> tag is used to group paragraphs of text. --> <!-- Most tags need a…" at bounding box center [1080, 290] width 388 height 526
click at [899, 156] on div "<!-- The <p> tag is used to group paragraphs of text. --> <!-- Most tags need a…" at bounding box center [1080, 290] width 388 height 526
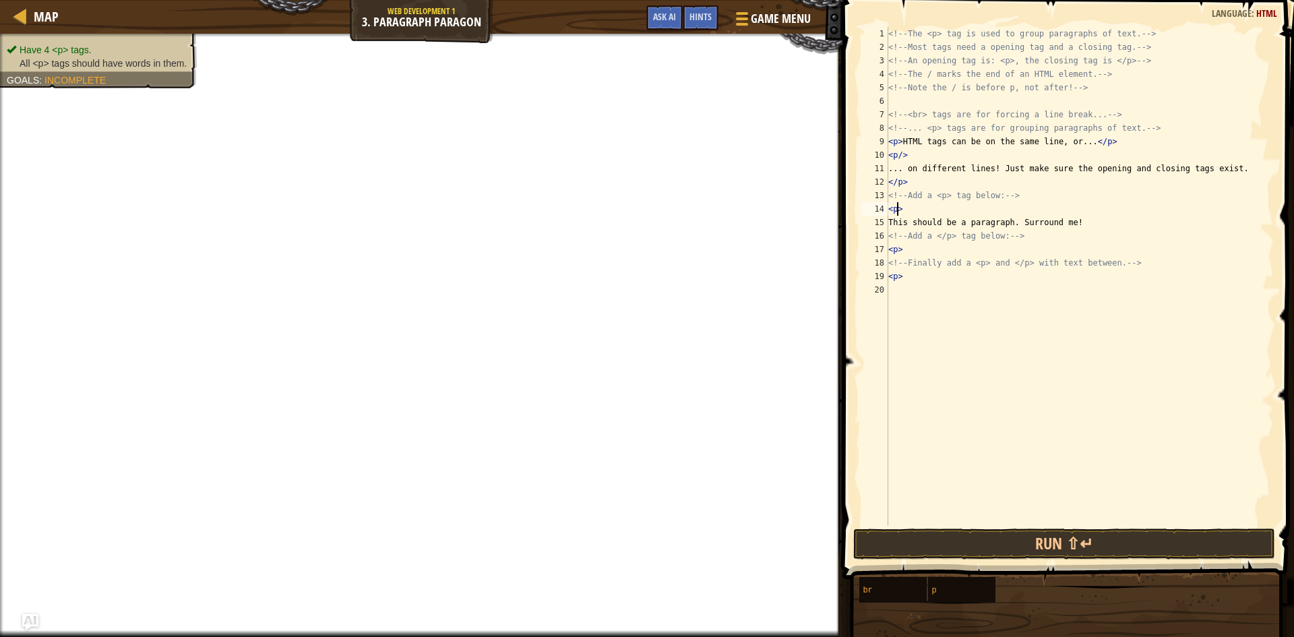
click at [897, 208] on div "<!-- The <p> tag is used to group paragraphs of text. --> <!-- Most tags need a…" at bounding box center [1080, 290] width 388 height 526
click at [897, 253] on div "<!-- The <p> tag is used to group paragraphs of text. --> <!-- Most tags need a…" at bounding box center [1080, 290] width 388 height 526
click at [898, 274] on div "<!-- The <p> tag is used to group paragraphs of text. --> <!-- Most tags need a…" at bounding box center [1080, 290] width 388 height 526
type textarea "<phow>"
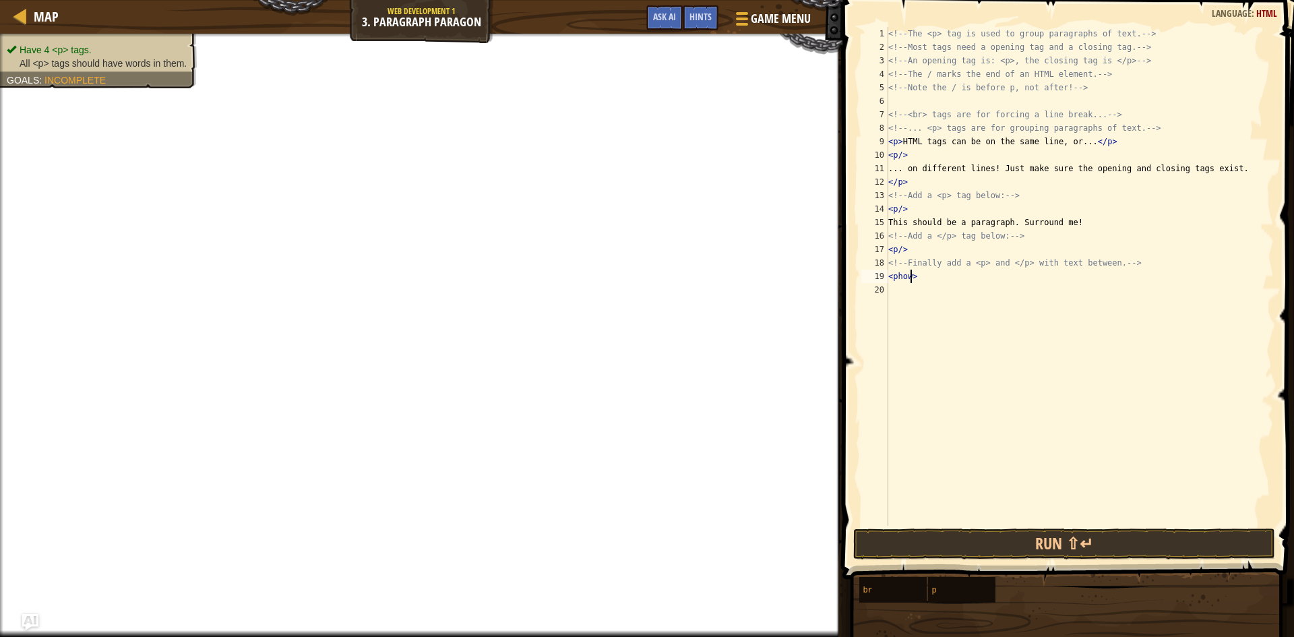
click at [898, 284] on div "<!-- The <p> tag is used to group paragraphs of text. --> <!-- Most tags need a…" at bounding box center [1080, 290] width 388 height 526
click at [910, 278] on div "<!-- The <p> tag is used to group paragraphs of text. --> <!-- Most tags need a…" at bounding box center [1080, 290] width 388 height 526
click at [901, 249] on div "<!-- The <p> tag is used to group paragraphs of text. --> <!-- Most tags need a…" at bounding box center [1080, 290] width 388 height 526
click at [900, 210] on div "<!-- The <p> tag is used to group paragraphs of text. --> <!-- Most tags need a…" at bounding box center [1080, 290] width 388 height 526
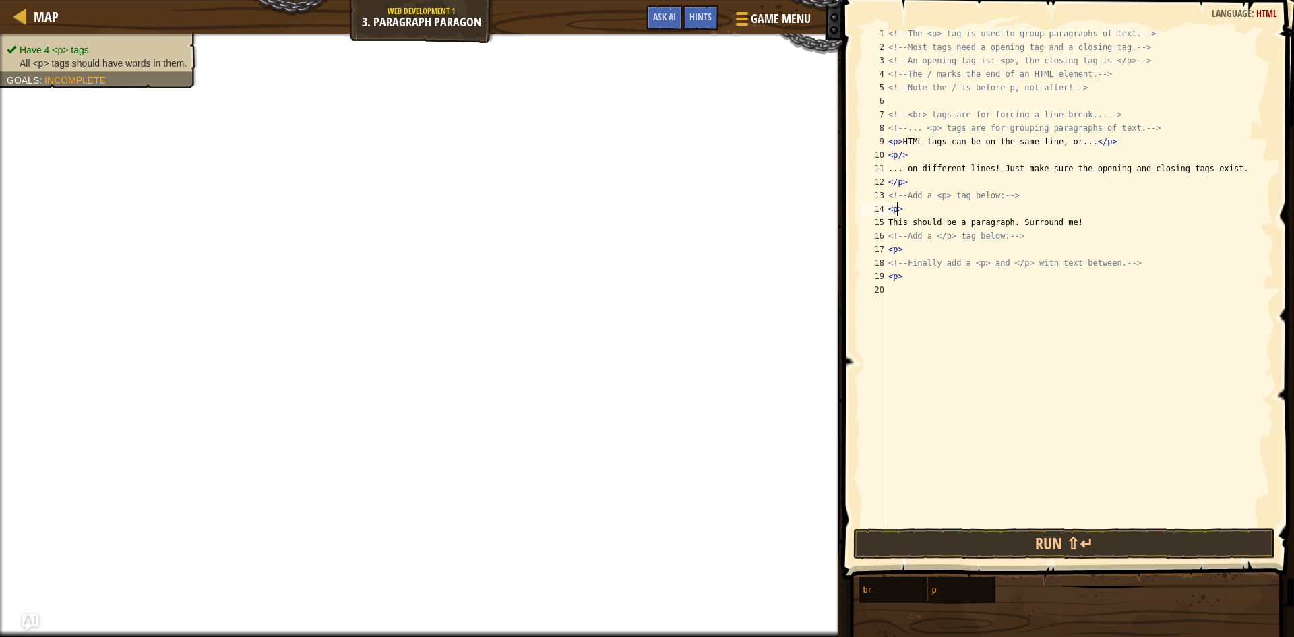
click at [899, 180] on div "<!-- The <p> tag is used to group paragraphs of text. --> <!-- Most tags need a…" at bounding box center [1080, 290] width 388 height 526
click at [902, 156] on div "<!-- The <p> tag is used to group paragraphs of text. --> <!-- Most tags need a…" at bounding box center [1080, 290] width 388 height 526
type textarea "<p>"
